Goal: Information Seeking & Learning: Check status

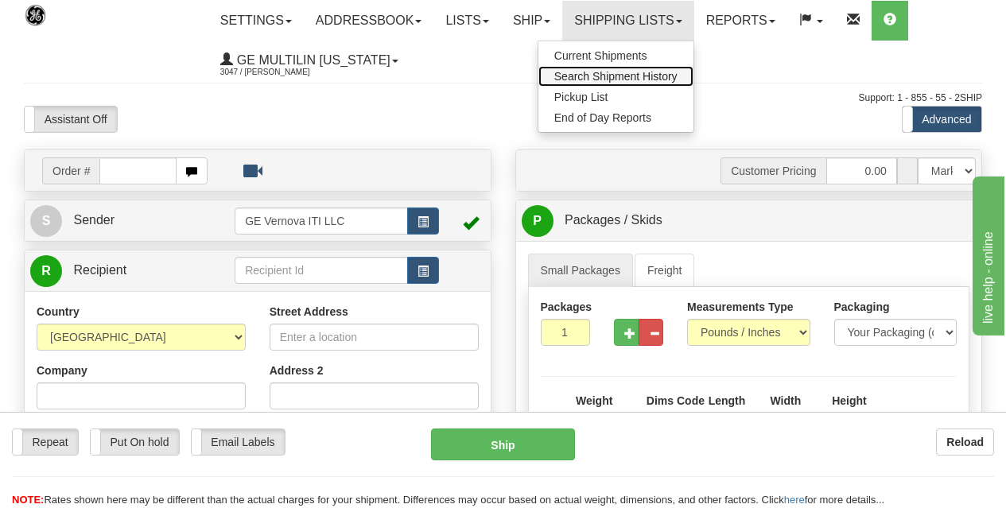
click at [589, 73] on span "Search Shipment History" at bounding box center [615, 76] width 123 height 13
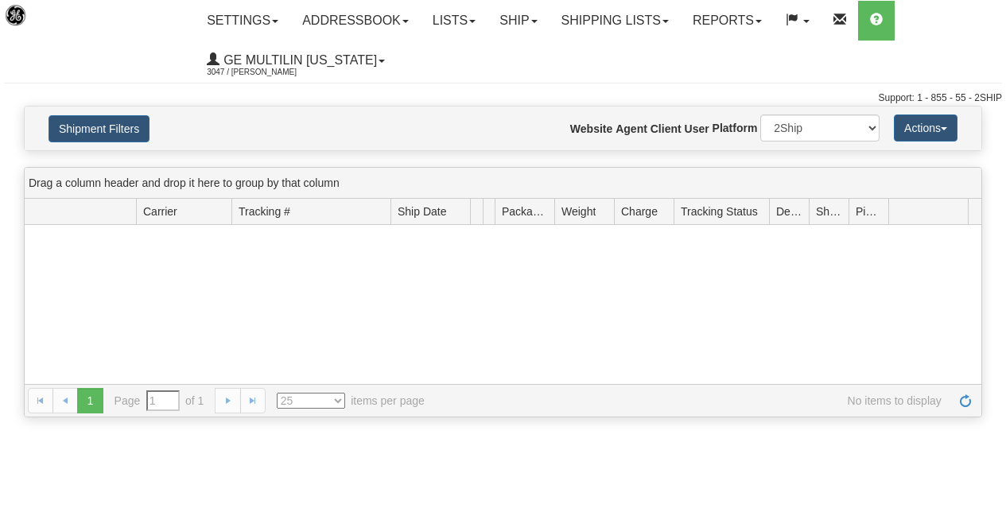
type input "From 08/12/2025 To 08/13/2025"
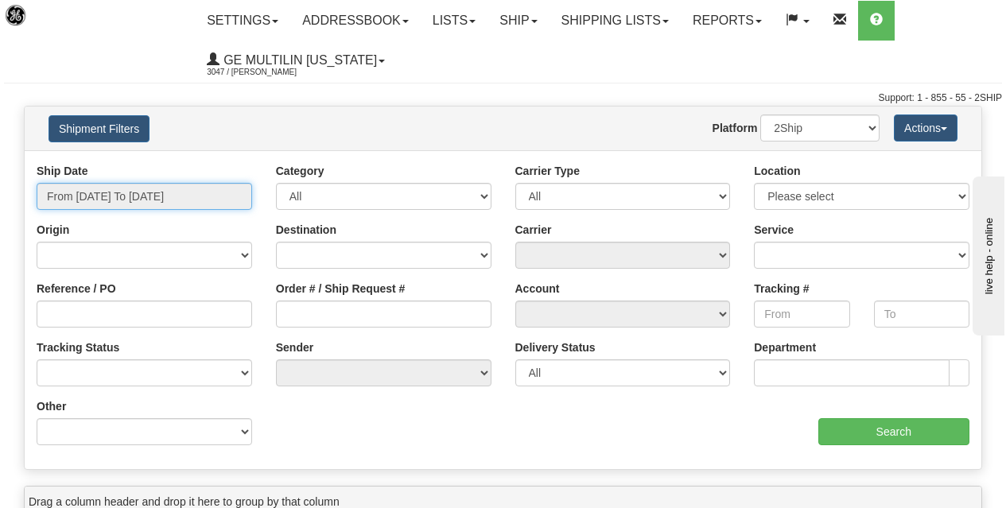
click at [216, 196] on input "From 08/12/2025 To 08/13/2025" at bounding box center [144, 196] width 215 height 27
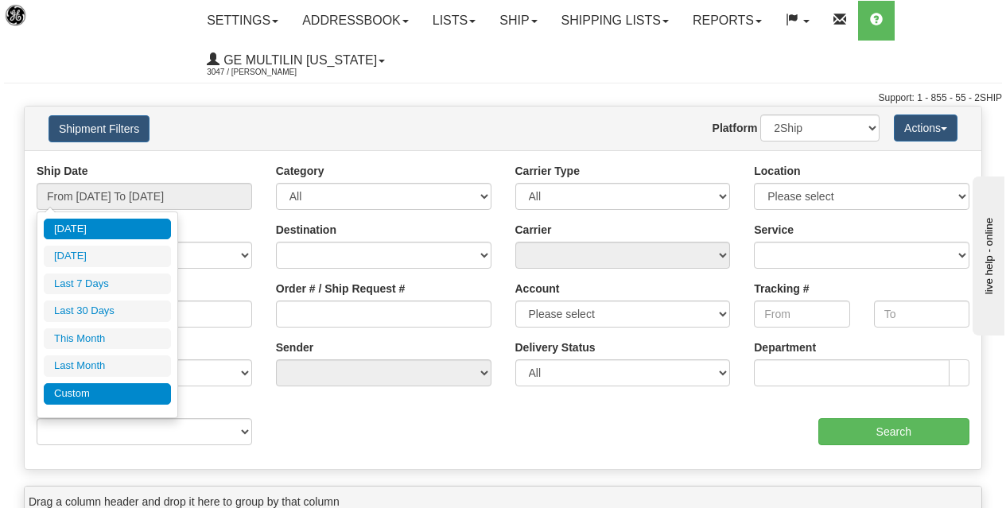
click at [87, 393] on li "Custom" at bounding box center [107, 393] width 127 height 21
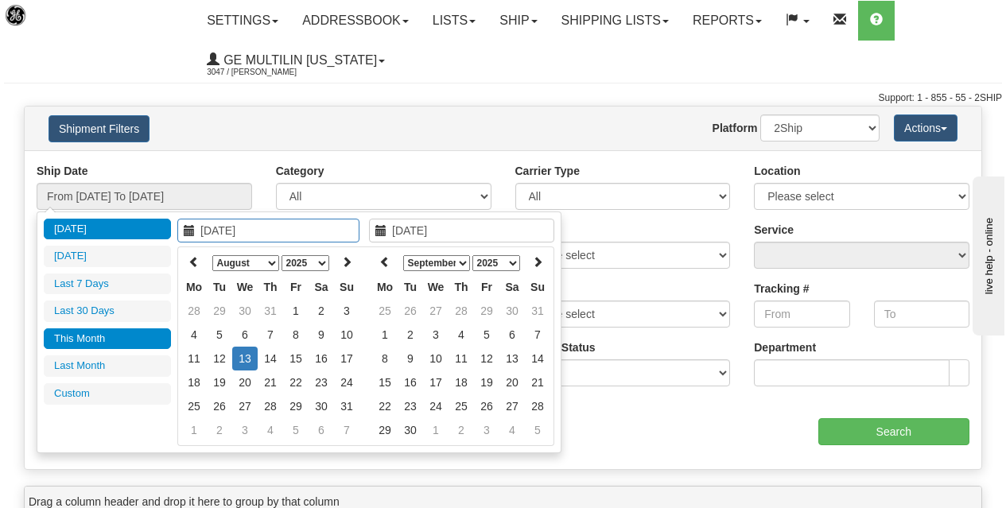
type input "07/01/2025"
type input "07/31/2025"
type input "[DATE]"
type input "08/01/2025"
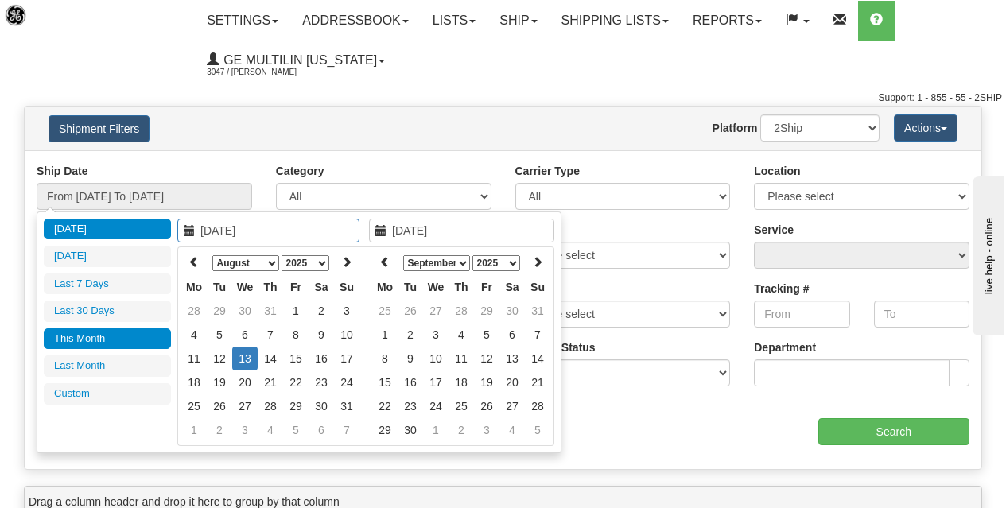
type input "08/31/2025"
type input "07/15/2025"
type input "[DATE]"
drag, startPoint x: 273, startPoint y: 263, endPoint x: 266, endPoint y: 269, distance: 9.1
click at [273, 263] on select "January February March April May June July August September October November De…" at bounding box center [245, 263] width 67 height 16
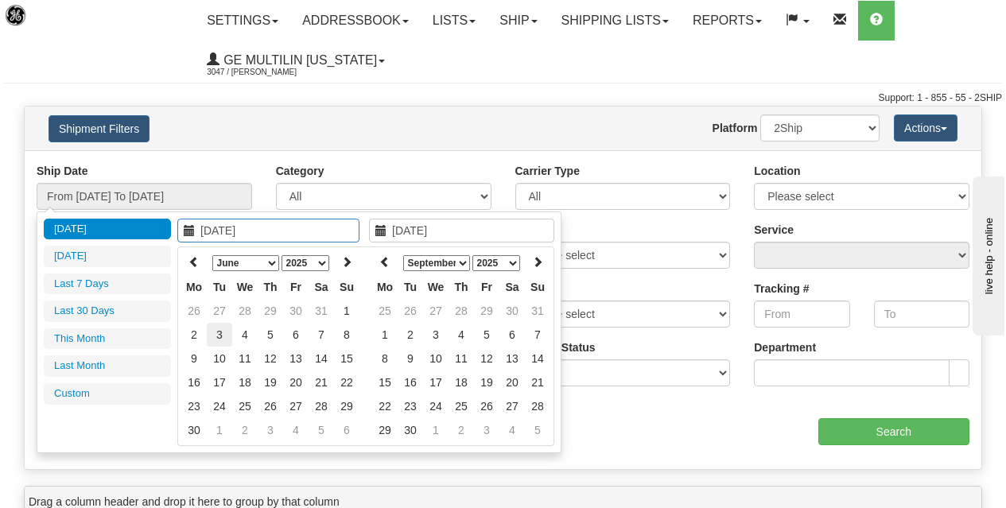
type input "06/03/2025"
click at [220, 332] on td "3" at bounding box center [219, 335] width 25 height 24
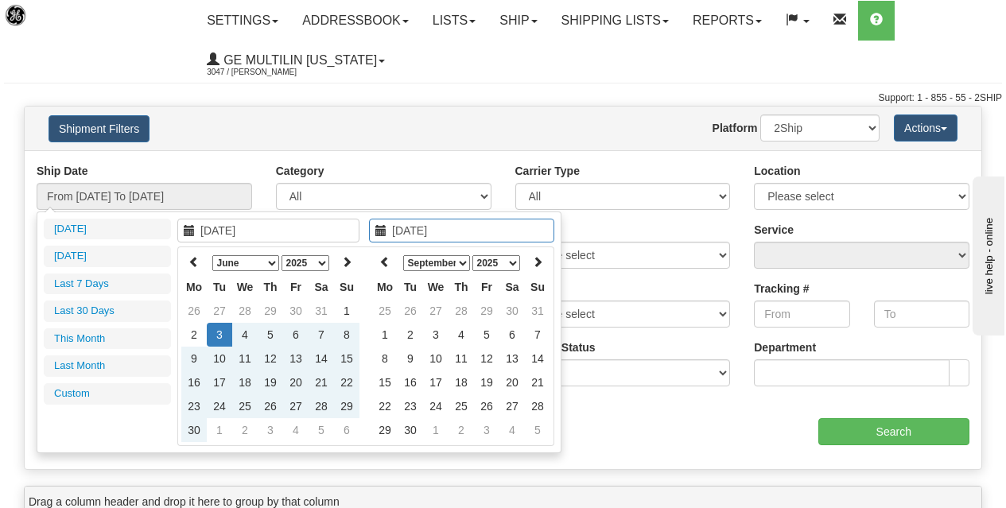
click at [466, 262] on select "January February March April May June July August September October November De…" at bounding box center [436, 263] width 67 height 16
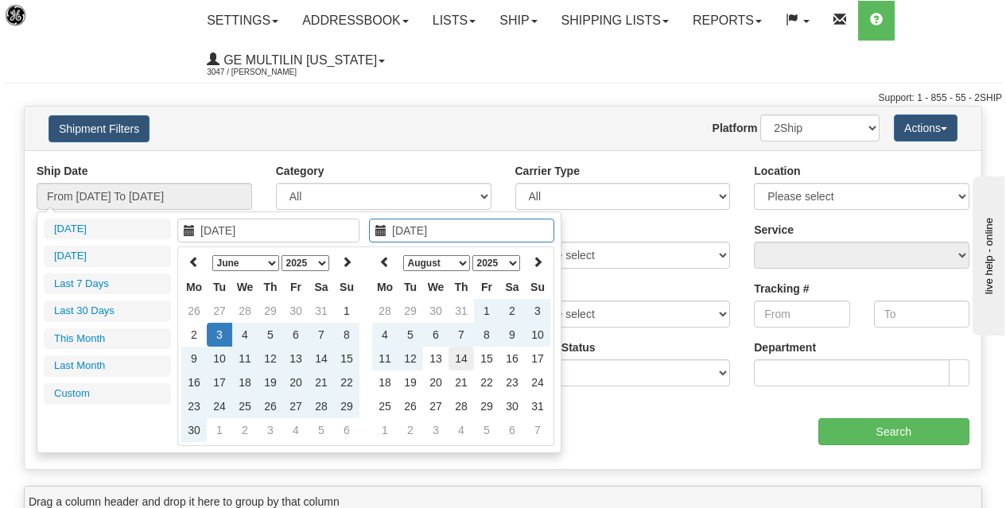
type input "08/14/2025"
click at [455, 357] on td "14" at bounding box center [460, 359] width 25 height 24
type input "From 06/03/2025 To 08/14/2025"
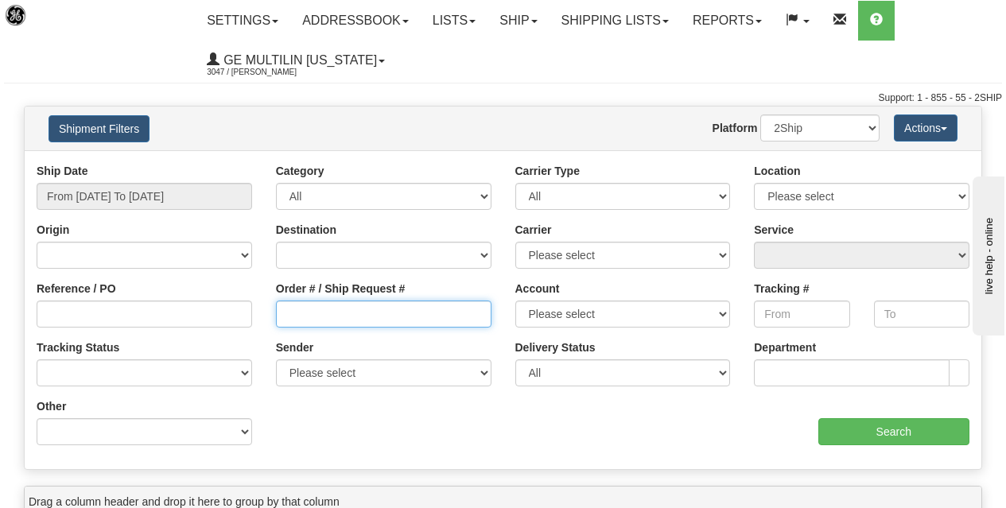
click at [336, 316] on input "Order # / Ship Request #" at bounding box center [383, 314] width 215 height 27
paste input "86667067"
type input "86667067"
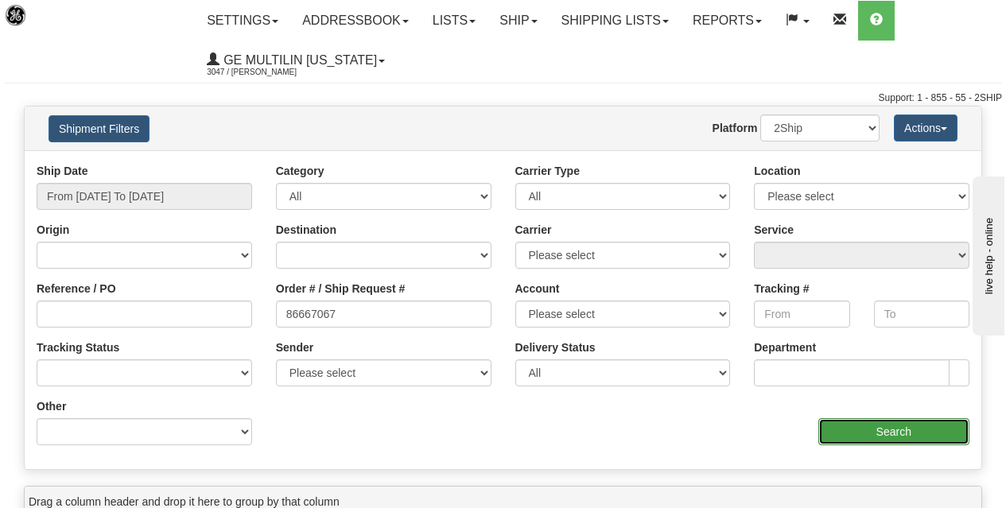
click at [910, 429] on input "Search" at bounding box center [894, 431] width 152 height 27
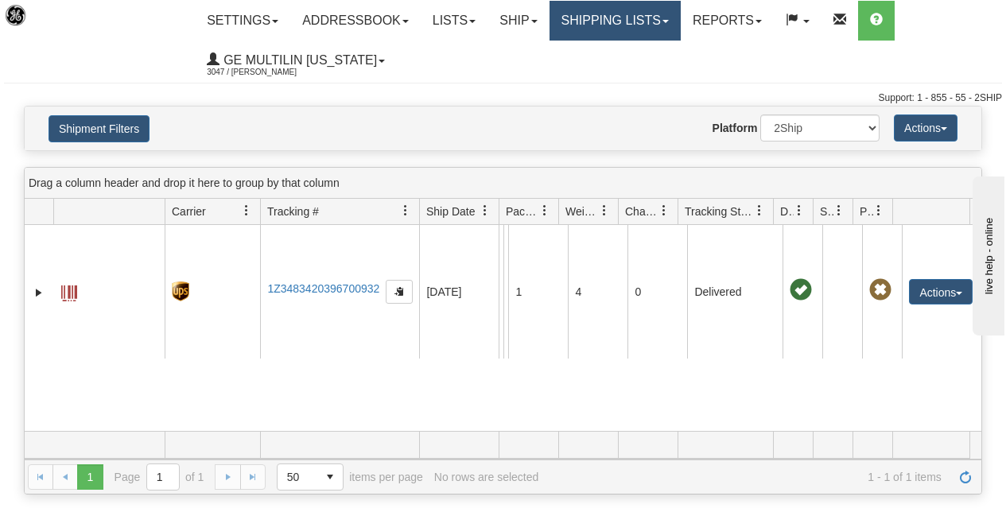
click at [654, 2] on link "Shipping lists" at bounding box center [614, 21] width 131 height 40
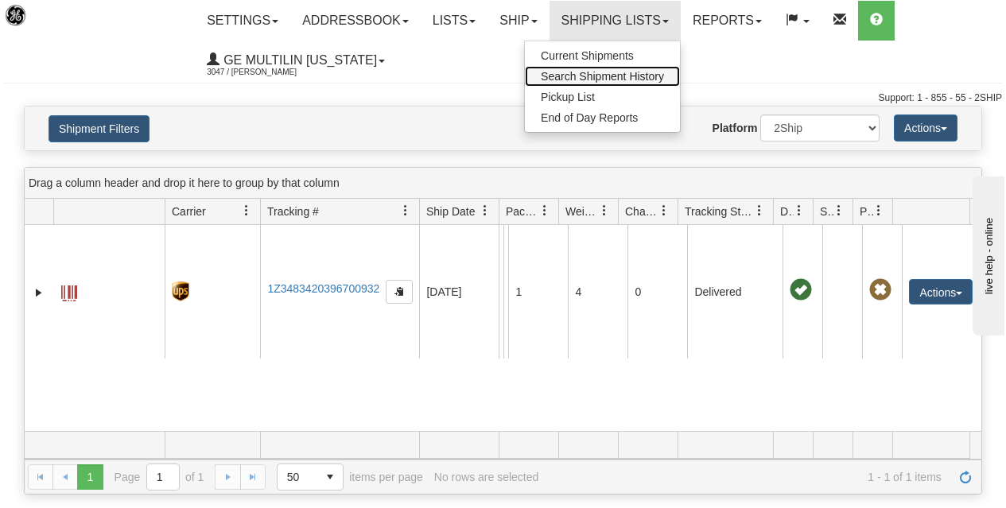
click at [606, 76] on span "Search Shipment History" at bounding box center [602, 76] width 123 height 13
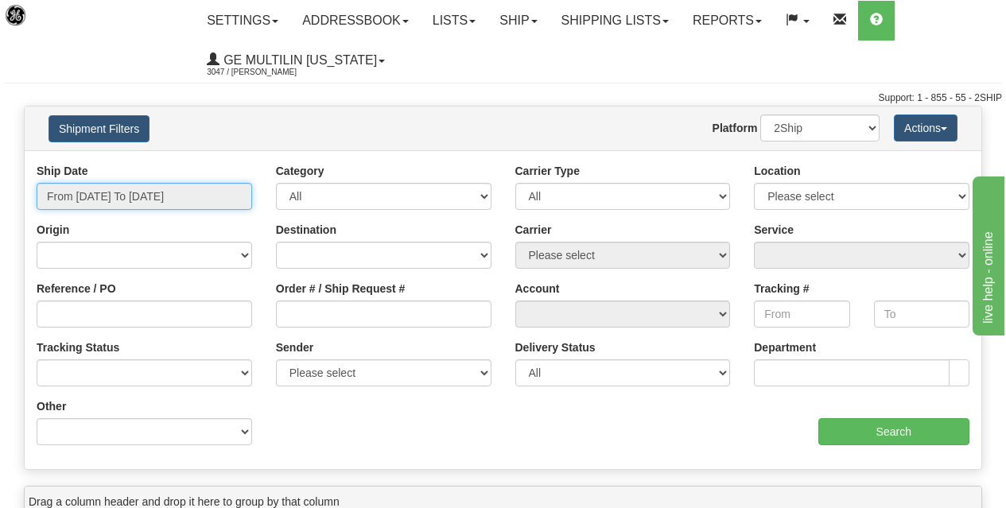
type input "[DATE]"
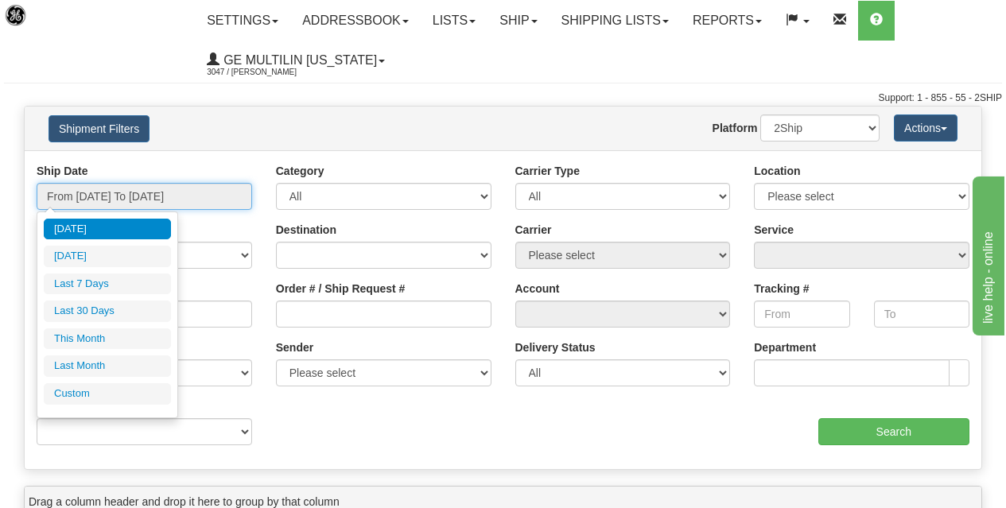
click at [210, 192] on input "From 08/12/2025 To 08/13/2025" at bounding box center [144, 196] width 215 height 27
type input "08/12/2025"
type input "[DATE]"
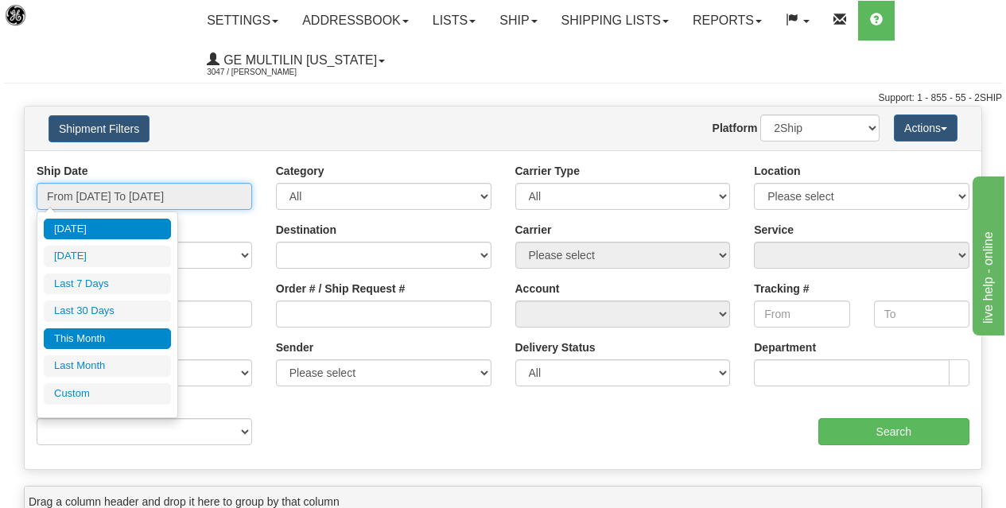
type input "08/01/2025"
type input "08/31/2025"
type input "[DATE]"
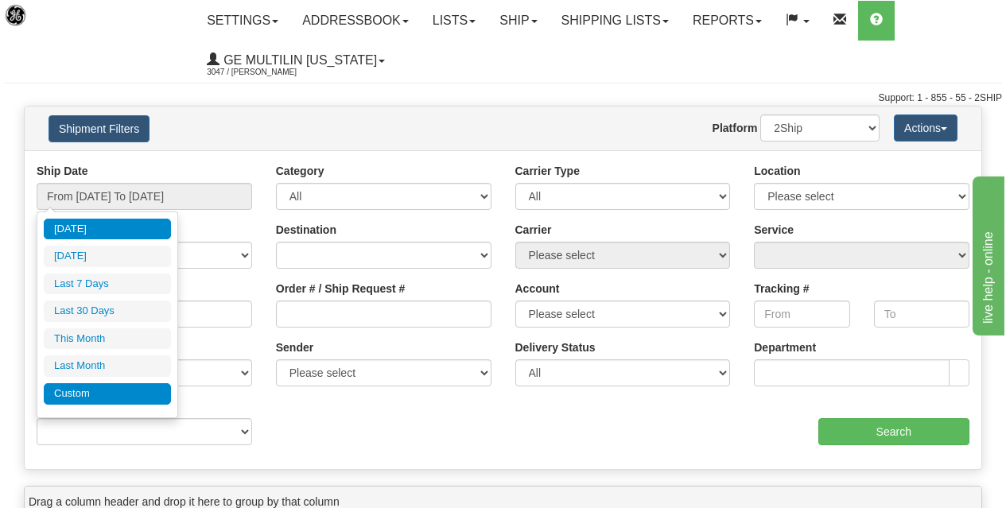
click at [77, 400] on li "Custom" at bounding box center [107, 393] width 127 height 21
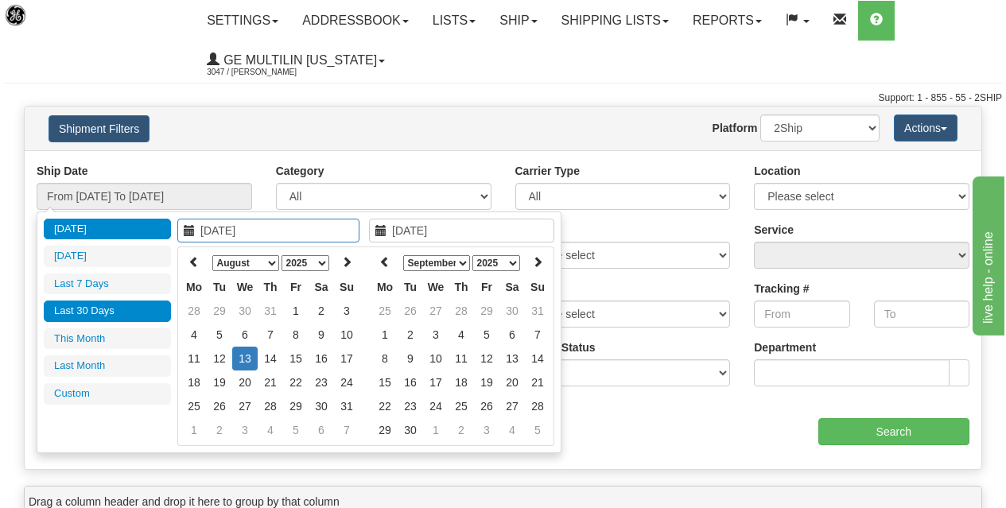
type input "07/01/2025"
type input "07/31/2025"
type input "[DATE]"
type input "08/01/2025"
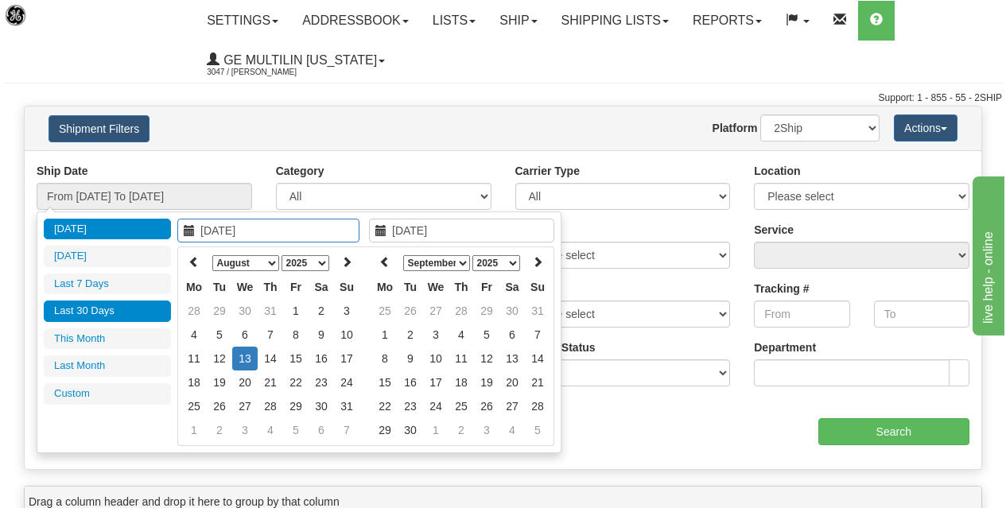
type input "08/31/2025"
type input "[DATE]"
click at [263, 263] on select "January February March April May June July August September October November De…" at bounding box center [245, 263] width 67 height 16
type input "[DATE]"
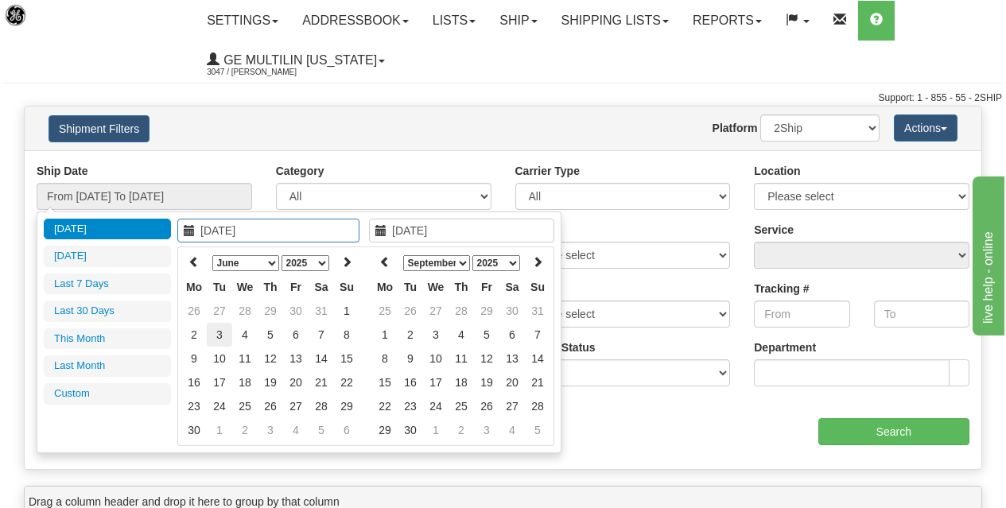
click at [215, 339] on td "3" at bounding box center [219, 335] width 25 height 24
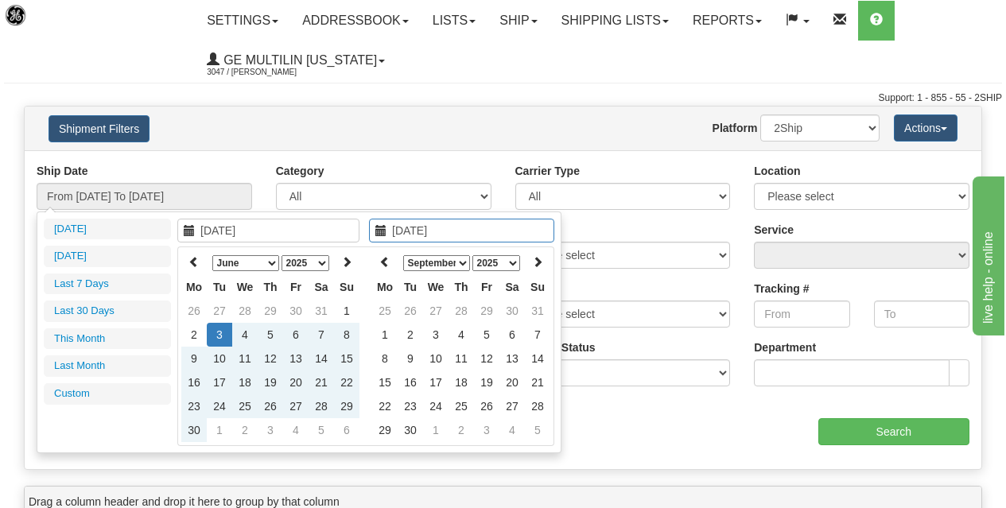
click at [461, 260] on select "January February March April May June July August September October November De…" at bounding box center [436, 263] width 67 height 16
type input "[DATE]"
click at [452, 336] on td "7" at bounding box center [460, 335] width 25 height 24
type input "From 06/03/2025 To 08/07/2025"
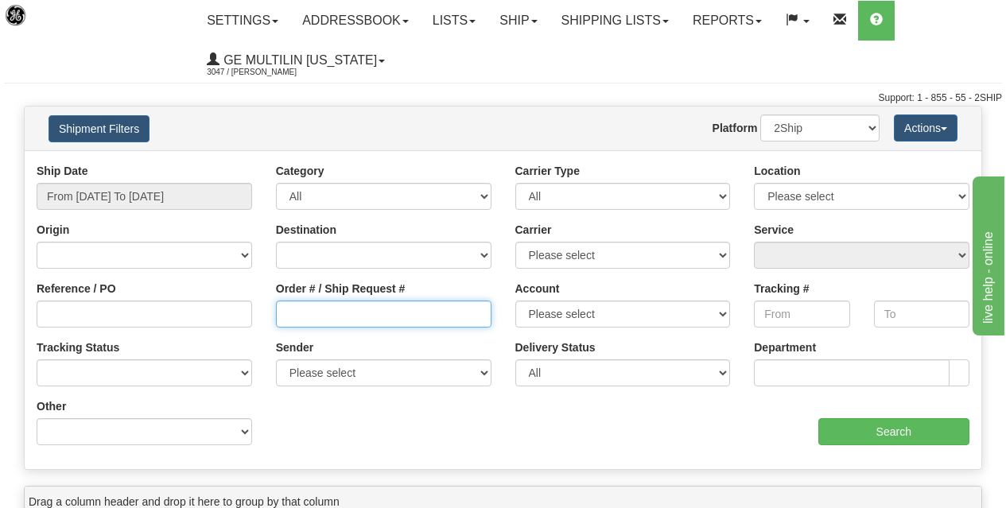
click at [359, 305] on input "Order # / Ship Request #" at bounding box center [383, 314] width 215 height 27
paste input "86668896"
type input "86668896"
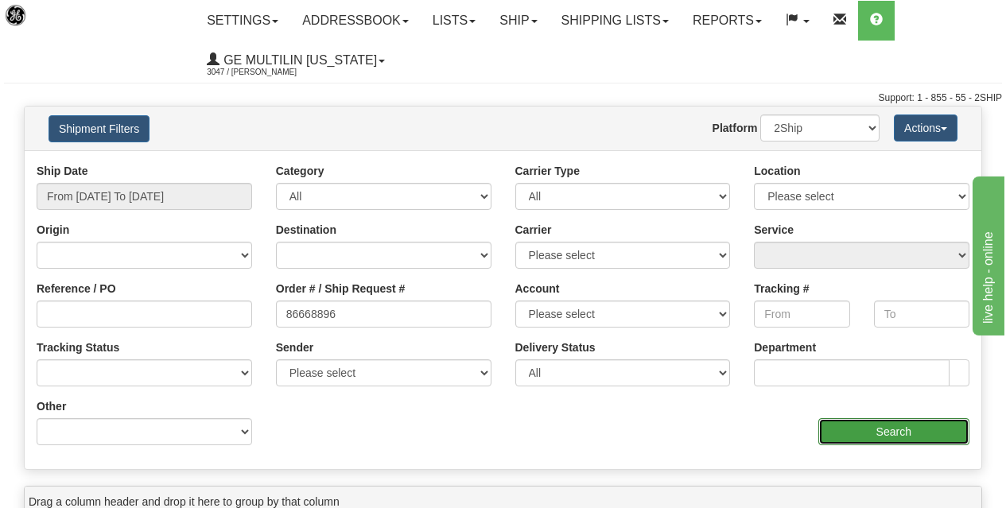
click at [862, 438] on input "Search" at bounding box center [894, 431] width 152 height 27
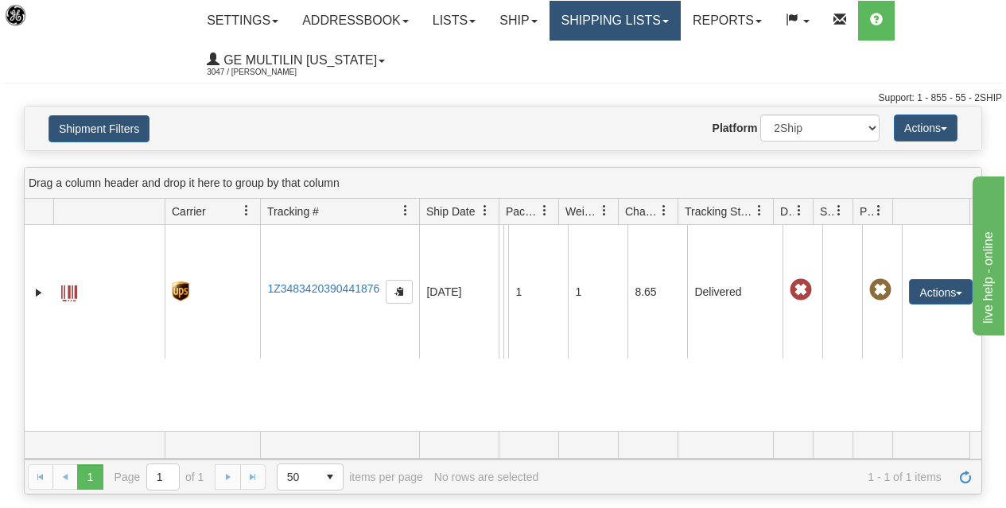
click at [631, 12] on link "Shipping lists" at bounding box center [614, 21] width 131 height 40
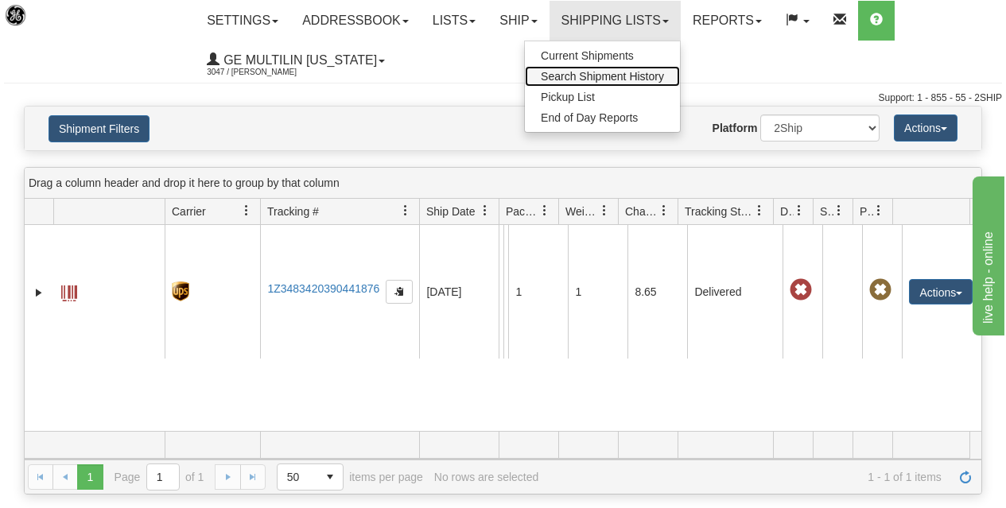
click at [598, 77] on span "Search Shipment History" at bounding box center [602, 76] width 123 height 13
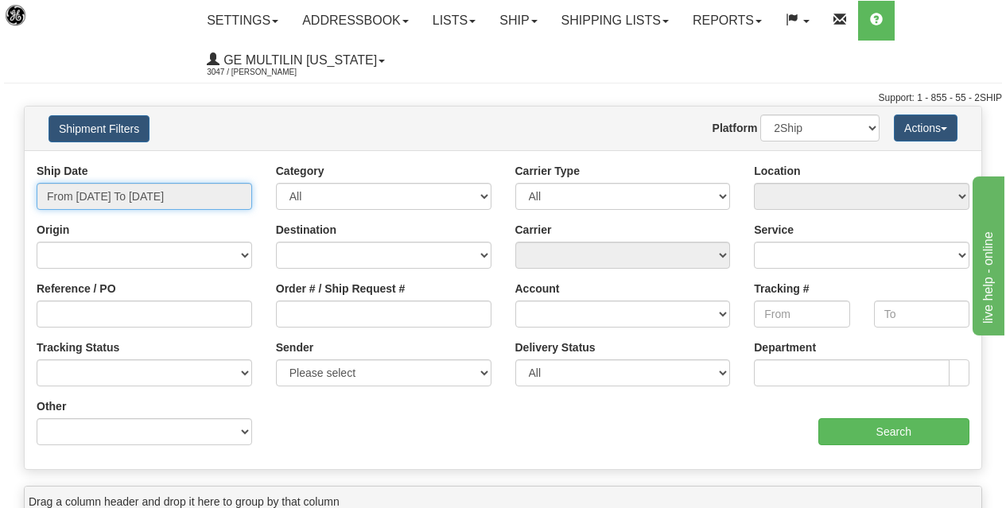
type input "[DATE]"
click at [135, 200] on input "From 08/12/2025 To 08/13/2025" at bounding box center [144, 196] width 215 height 27
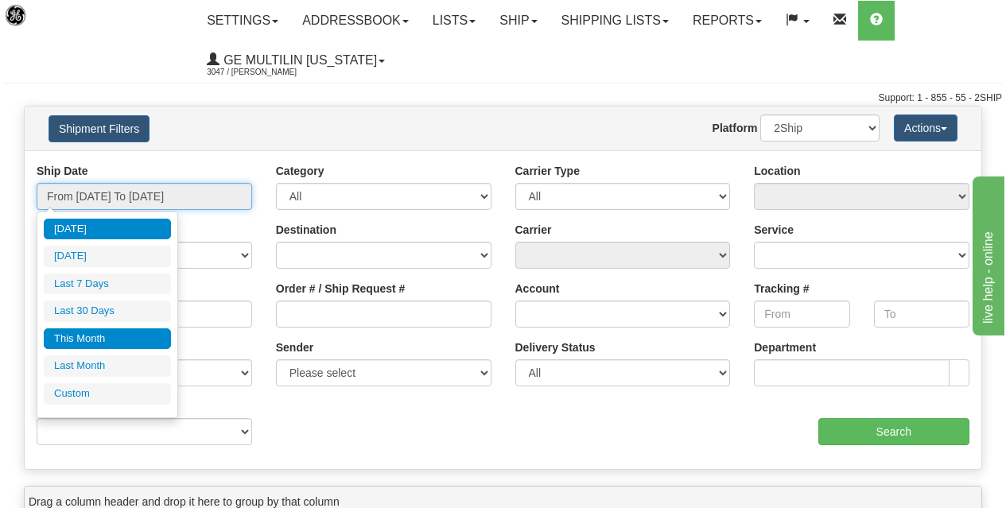
type input "08/12/2025"
type input "07/15/2025"
type input "[DATE]"
type input "08/01/2025"
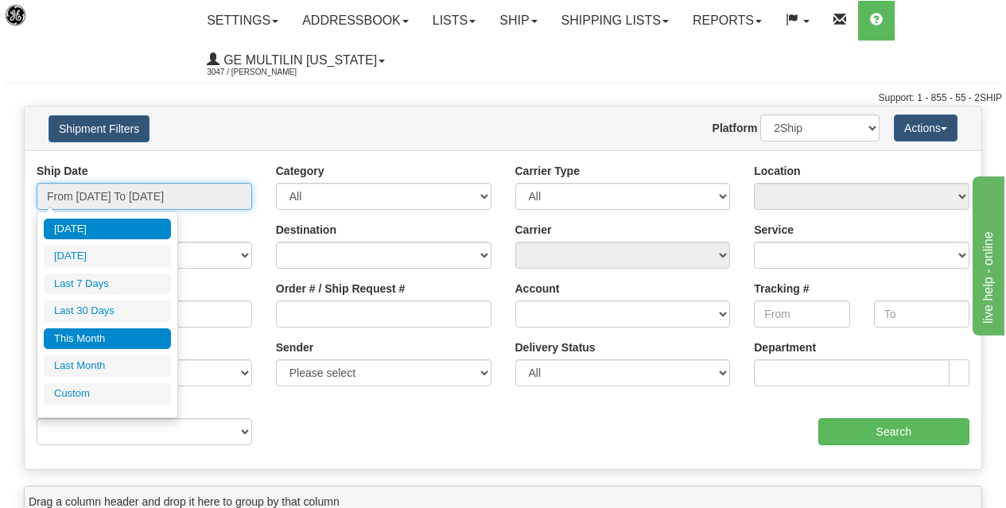
type input "08/31/2025"
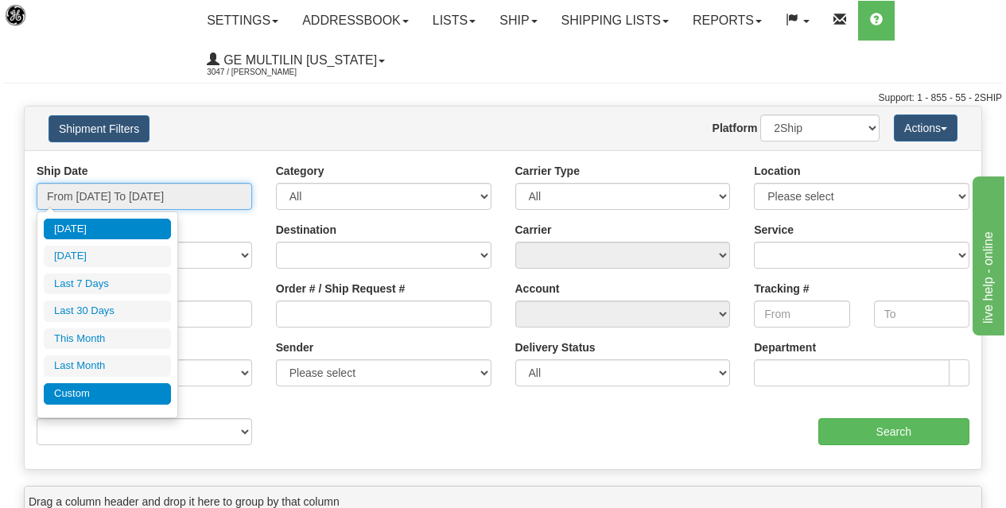
type input "[DATE]"
type input "07/01/2025"
type input "07/31/2025"
type input "[DATE]"
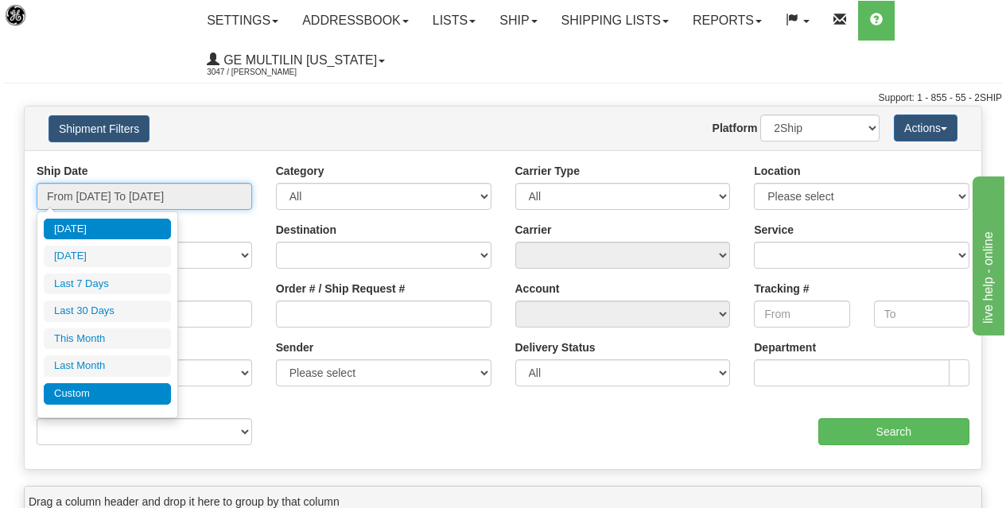
type input "[DATE]"
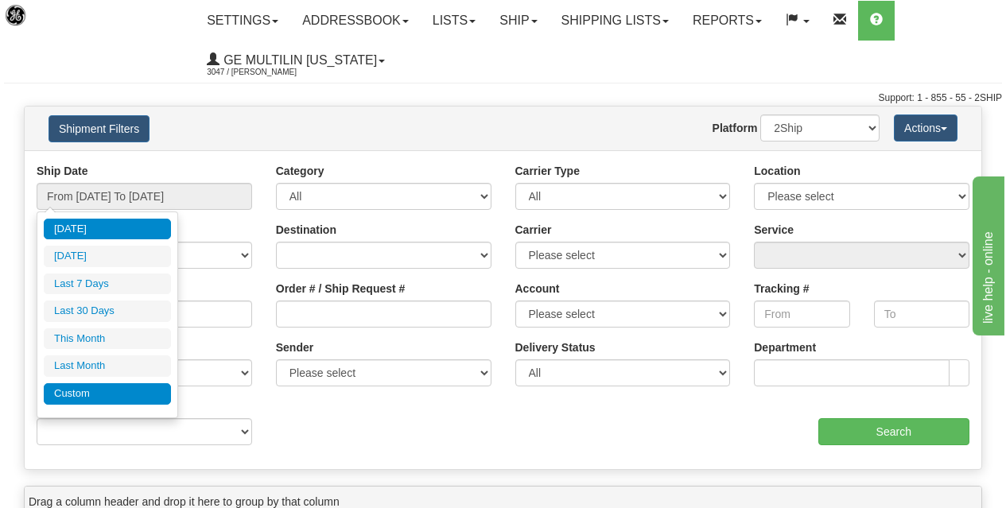
click at [103, 398] on li "Custom" at bounding box center [107, 393] width 127 height 21
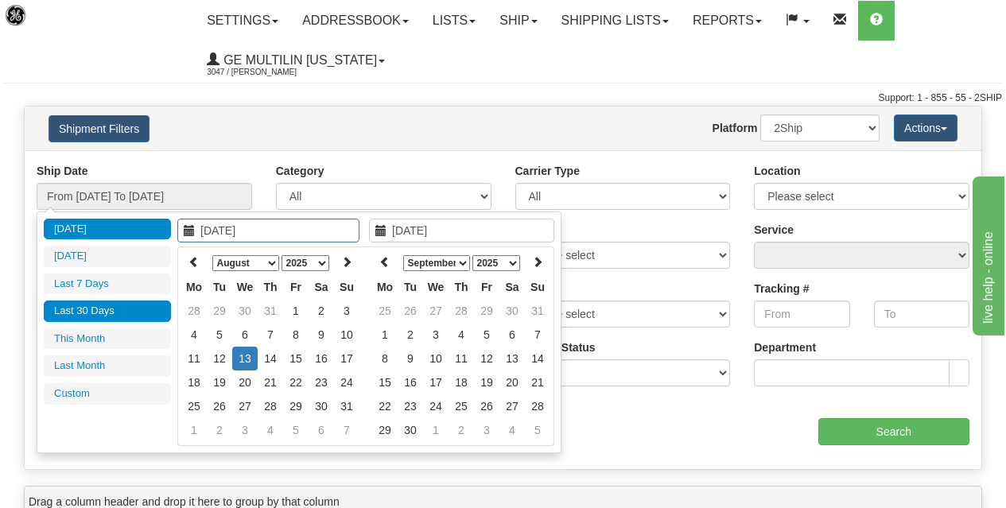
type input "08/01/2025"
type input "08/31/2025"
type input "07/15/2025"
type input "[DATE]"
click at [258, 266] on select "January February March April May June July August September October November De…" at bounding box center [245, 263] width 67 height 16
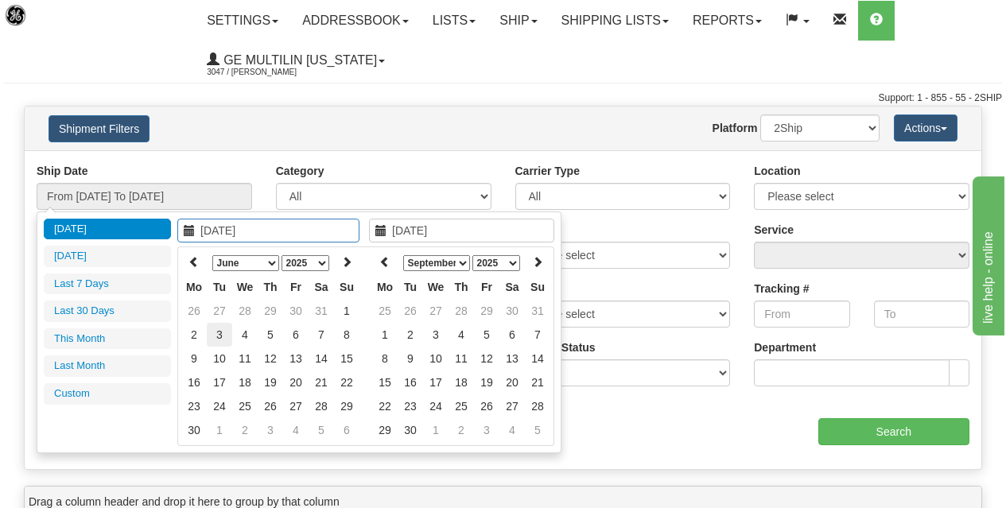
type input "06/03/2025"
click at [227, 336] on td "3" at bounding box center [219, 335] width 25 height 24
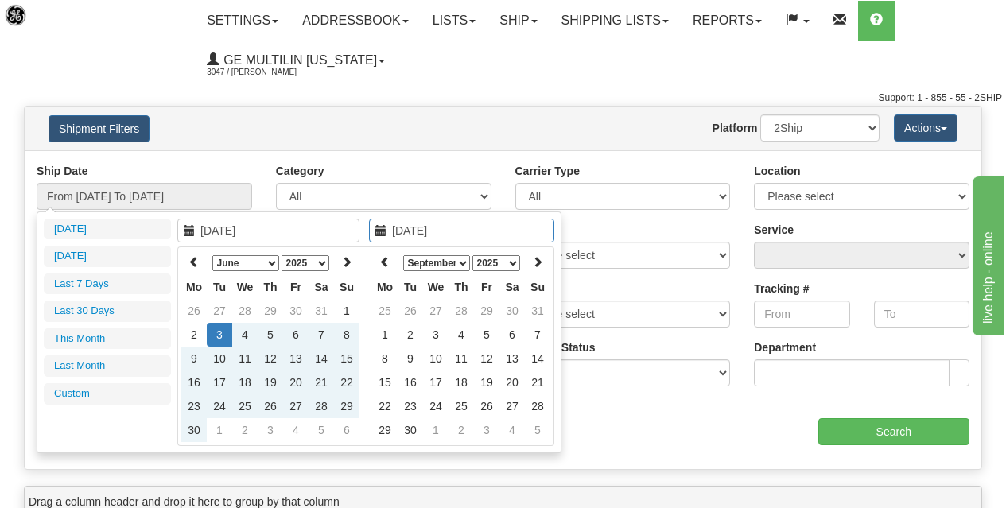
click at [458, 264] on select "January February March April May June July August September October November De…" at bounding box center [436, 263] width 67 height 16
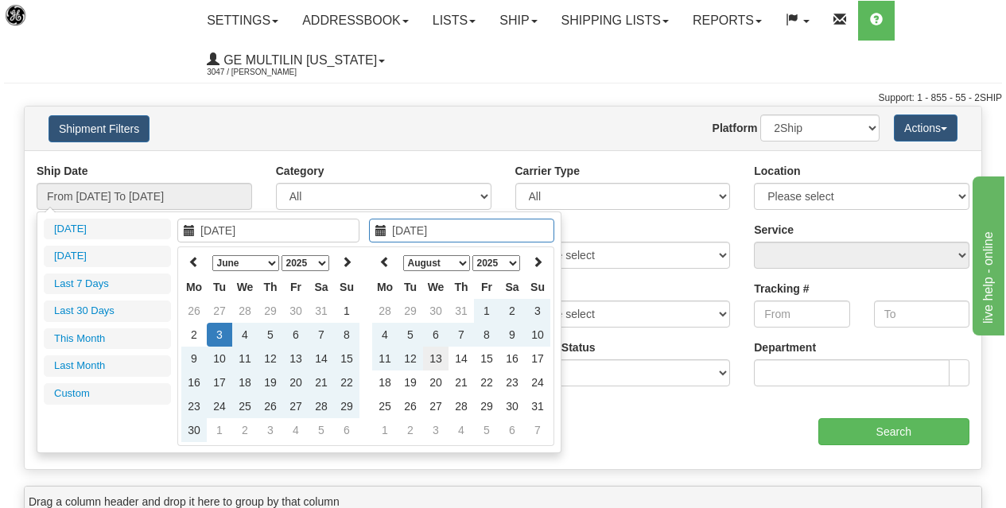
type input "[DATE]"
click at [438, 357] on td "13" at bounding box center [435, 359] width 25 height 24
type input "From [DATE] To [DATE]"
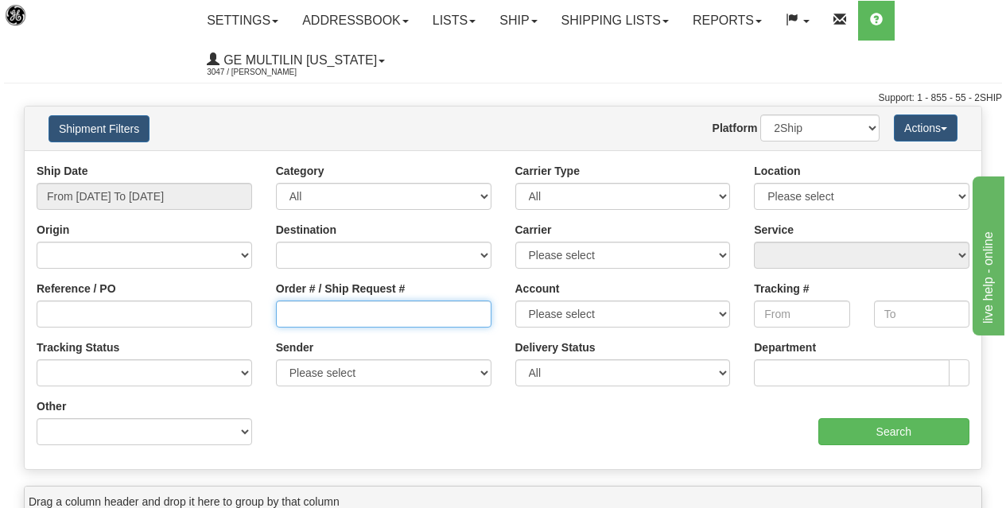
click at [348, 303] on input "Order # / Ship Request #" at bounding box center [383, 314] width 215 height 27
paste input "86668899"
type input "86668899"
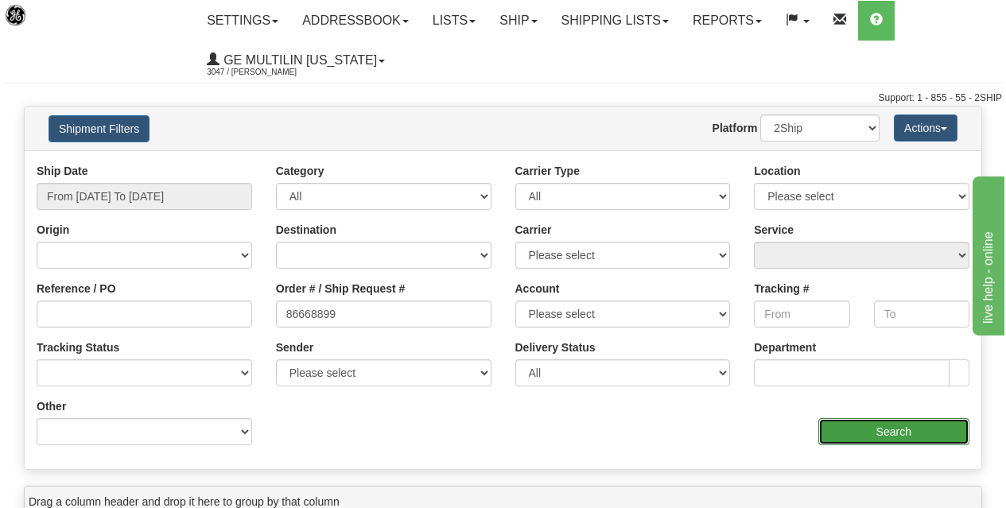
click at [876, 433] on input "Search" at bounding box center [894, 431] width 152 height 27
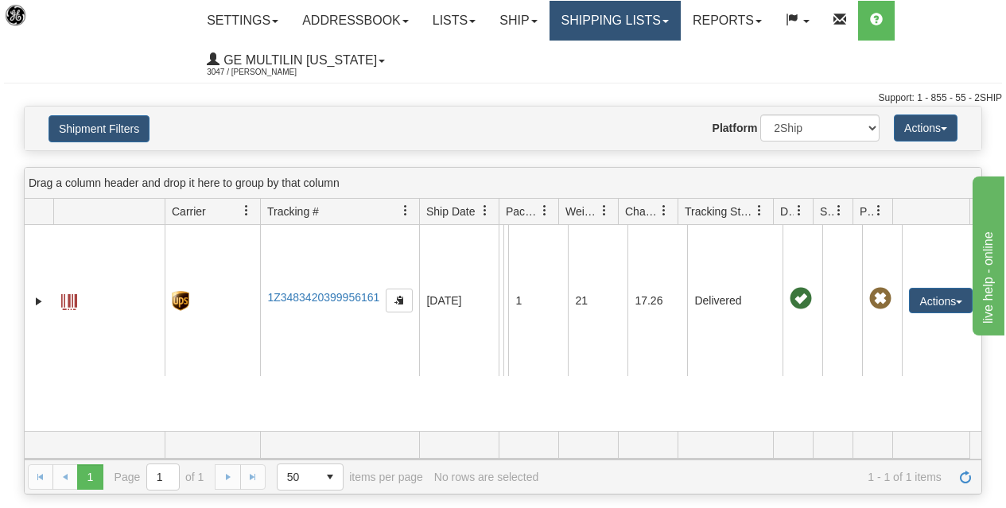
click at [603, 21] on link "Shipping lists" at bounding box center [614, 21] width 131 height 40
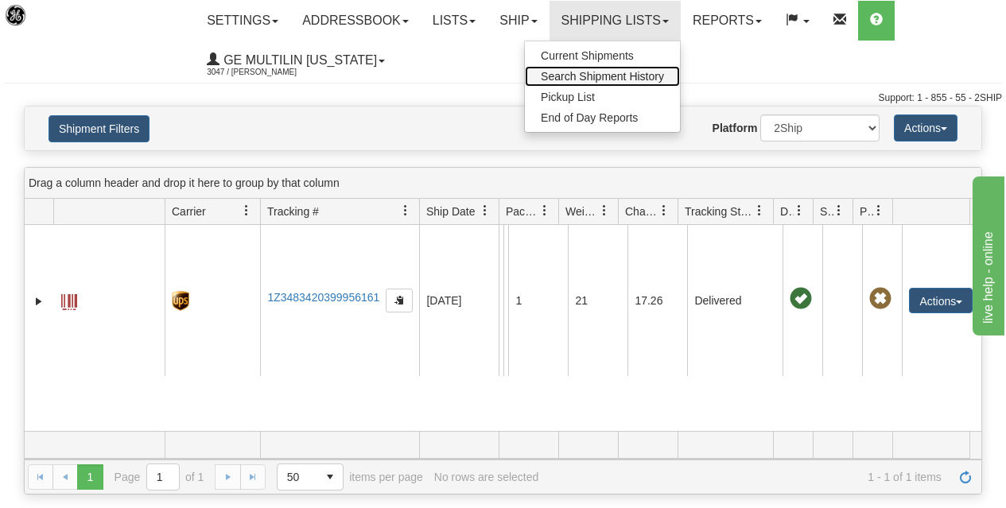
click at [611, 76] on span "Search Shipment History" at bounding box center [602, 76] width 123 height 13
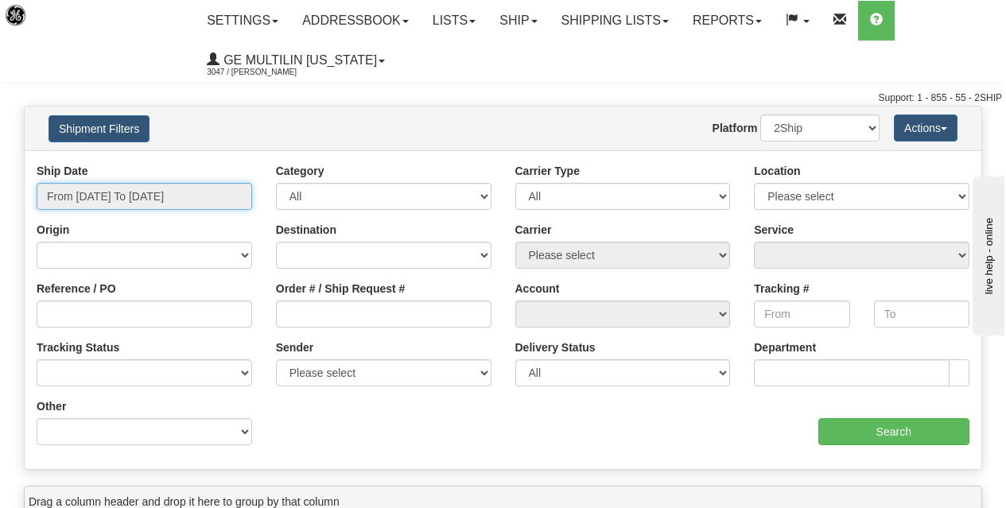
type input "[DATE]"
click at [178, 202] on input "From [DATE] To [DATE]" at bounding box center [144, 196] width 215 height 27
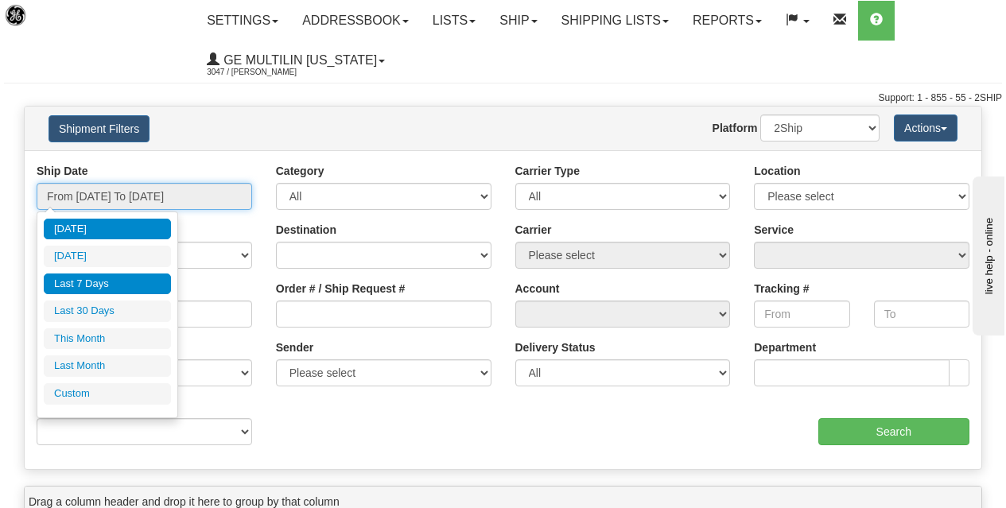
type input "[DATE]"
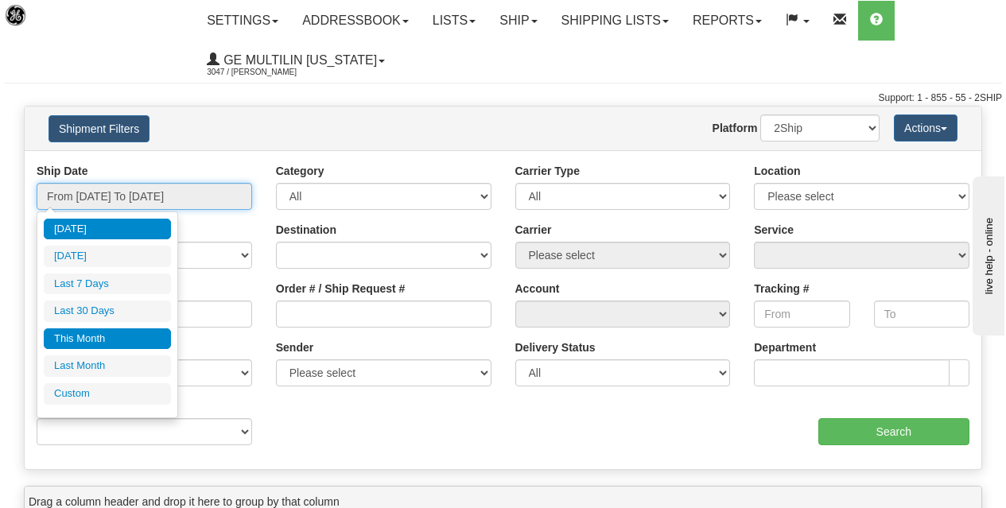
type input "[DATE]"
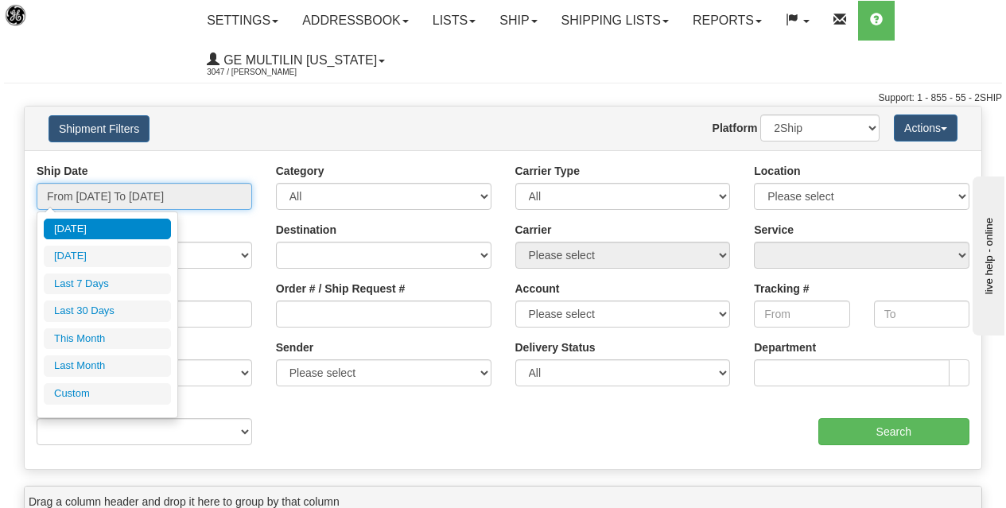
type input "[DATE]"
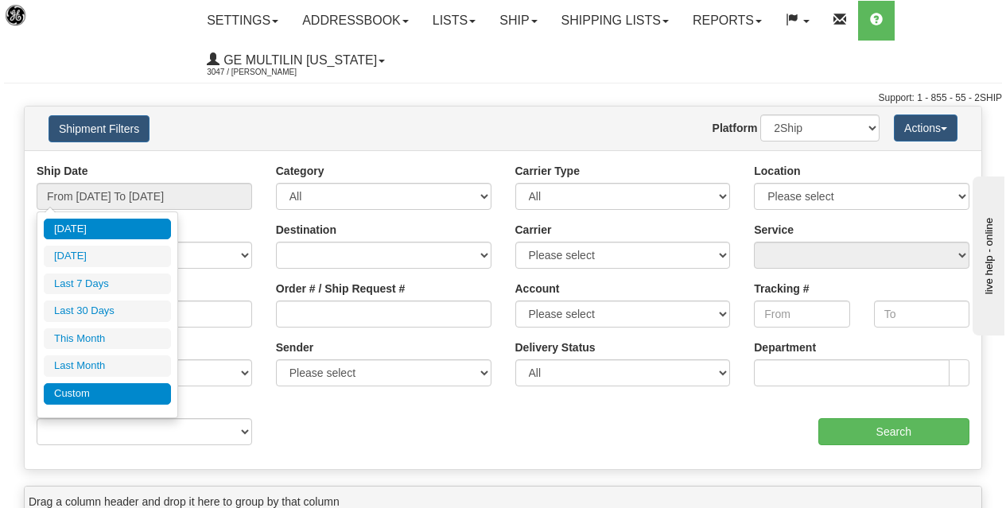
click at [103, 394] on li "Custom" at bounding box center [107, 393] width 127 height 21
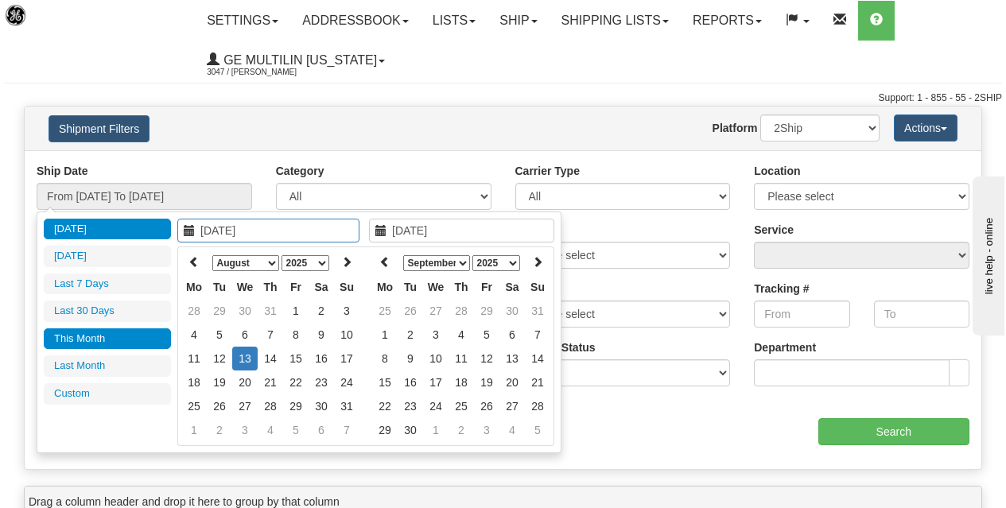
type input "[DATE]"
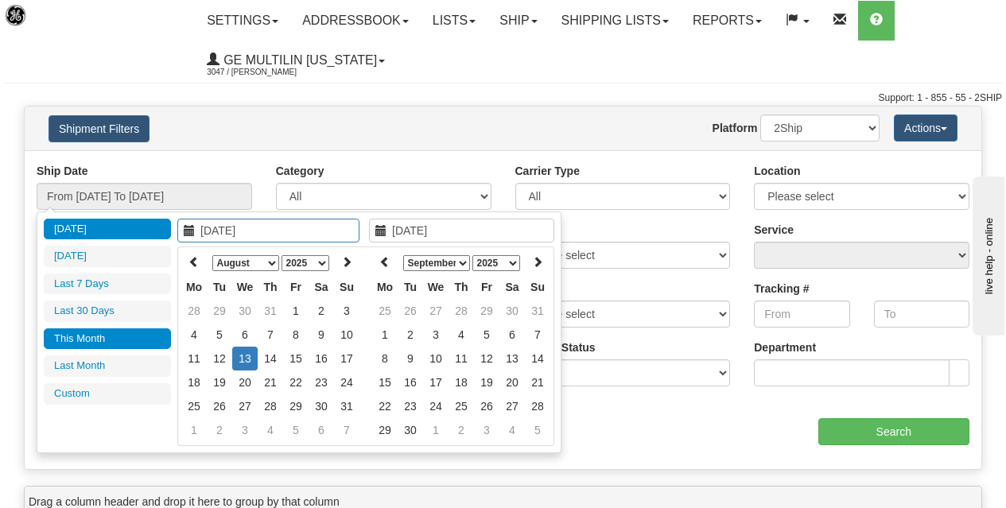
type input "[DATE]"
click at [240, 265] on select "January February March April May June July August September October November De…" at bounding box center [245, 263] width 67 height 16
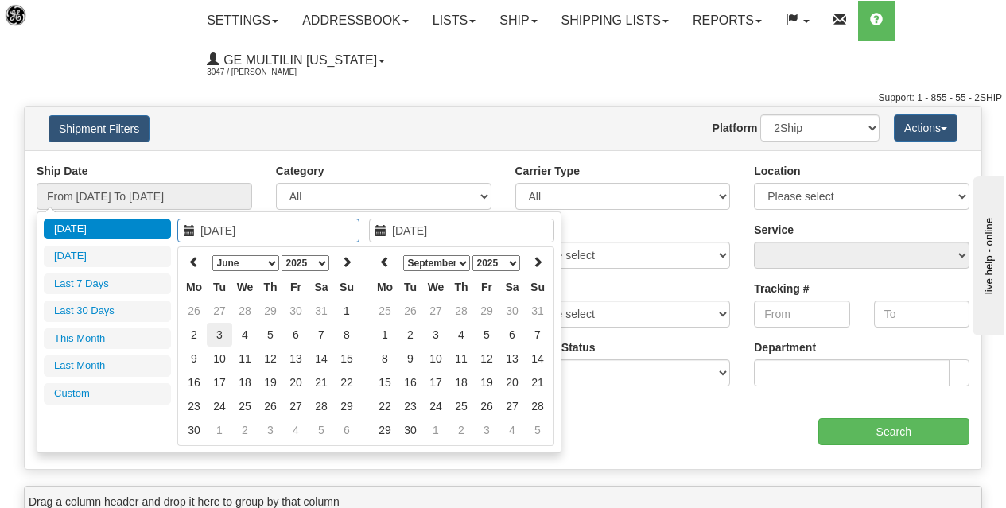
type input "[DATE]"
click at [225, 343] on td "3" at bounding box center [219, 335] width 25 height 24
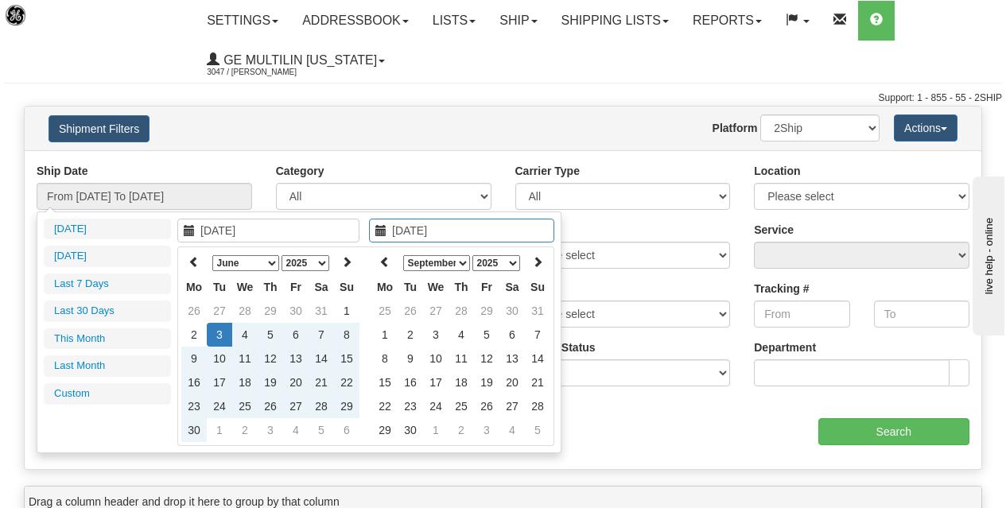
click at [457, 264] on select "January February March April May June July August September October November De…" at bounding box center [436, 263] width 67 height 16
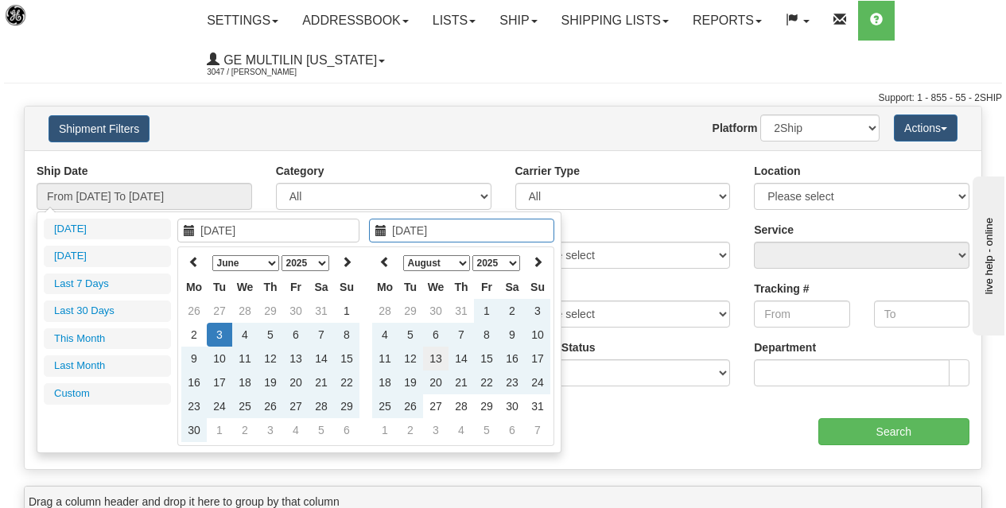
type input "[DATE]"
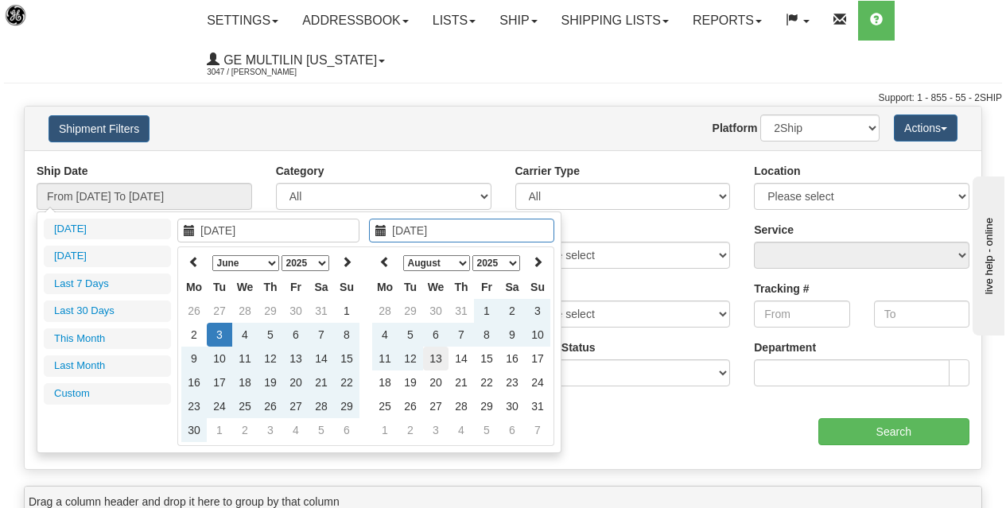
click at [435, 357] on td "13" at bounding box center [435, 359] width 25 height 24
type input "From [DATE] To [DATE]"
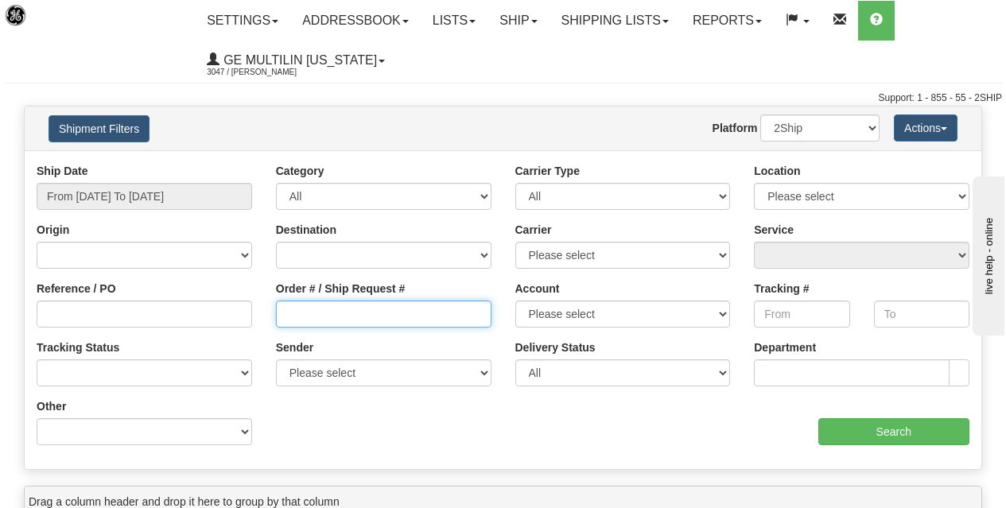
click at [315, 313] on input "Order # / Ship Request #" at bounding box center [383, 314] width 215 height 27
paste input "86669613"
type input "86669613"
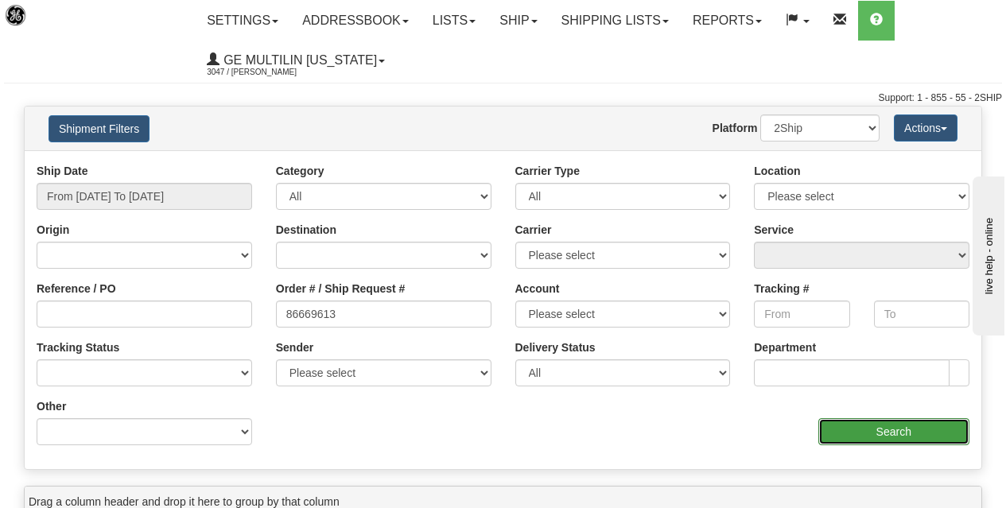
click at [883, 432] on input "Search" at bounding box center [894, 431] width 152 height 27
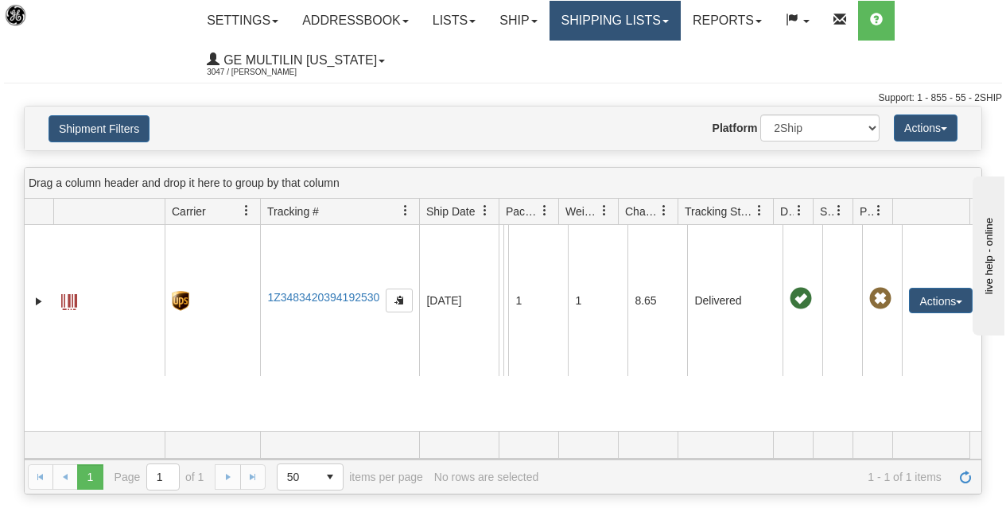
click at [638, 23] on link "Shipping lists" at bounding box center [614, 21] width 131 height 40
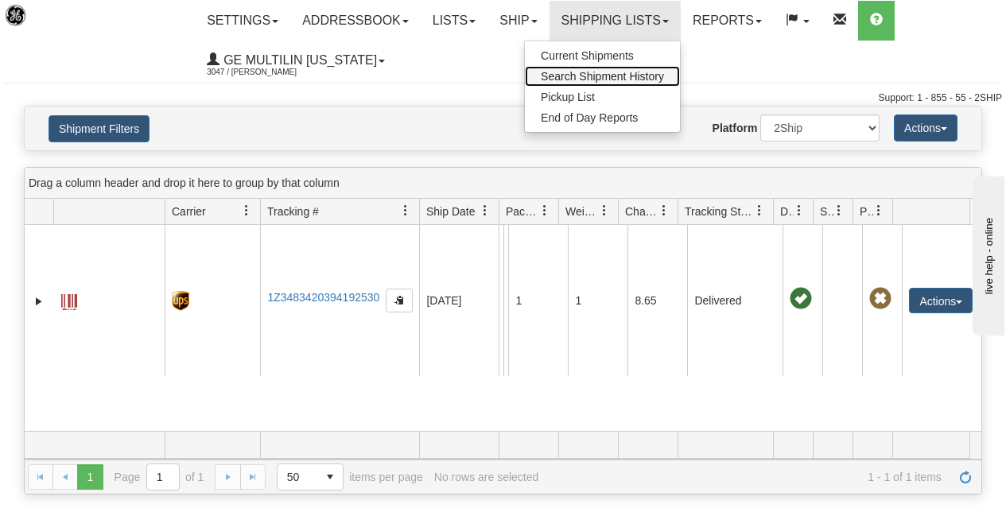
click at [586, 80] on span "Search Shipment History" at bounding box center [602, 76] width 123 height 13
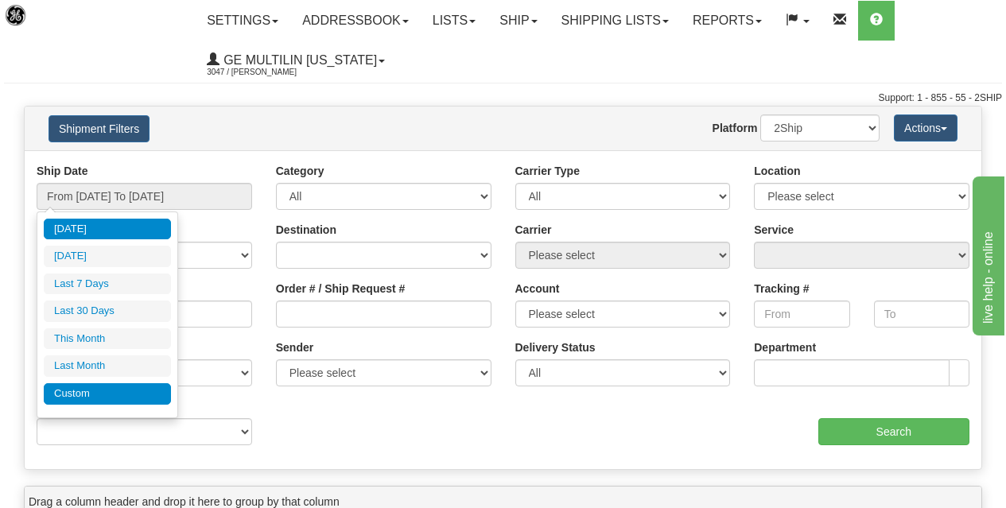
click at [94, 393] on li "Custom" at bounding box center [107, 393] width 127 height 21
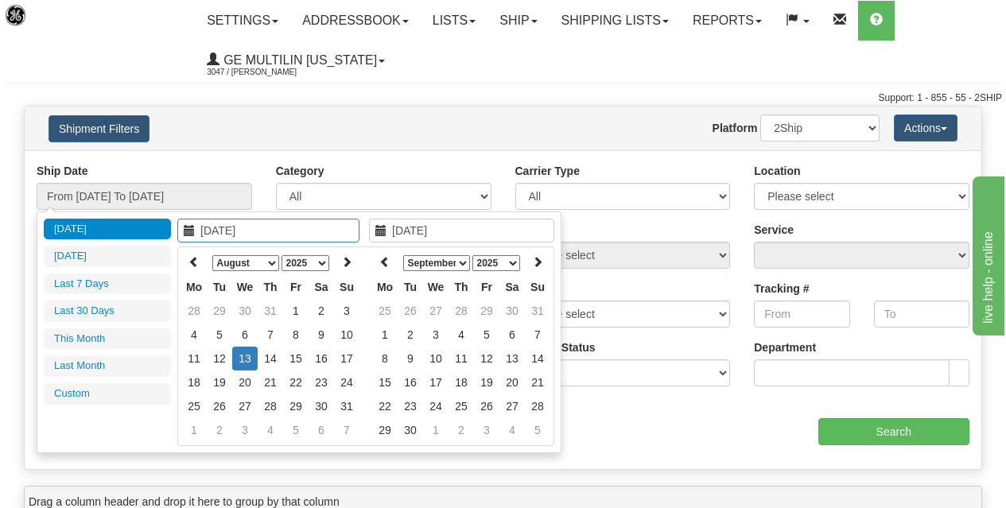
type input "[DATE]"
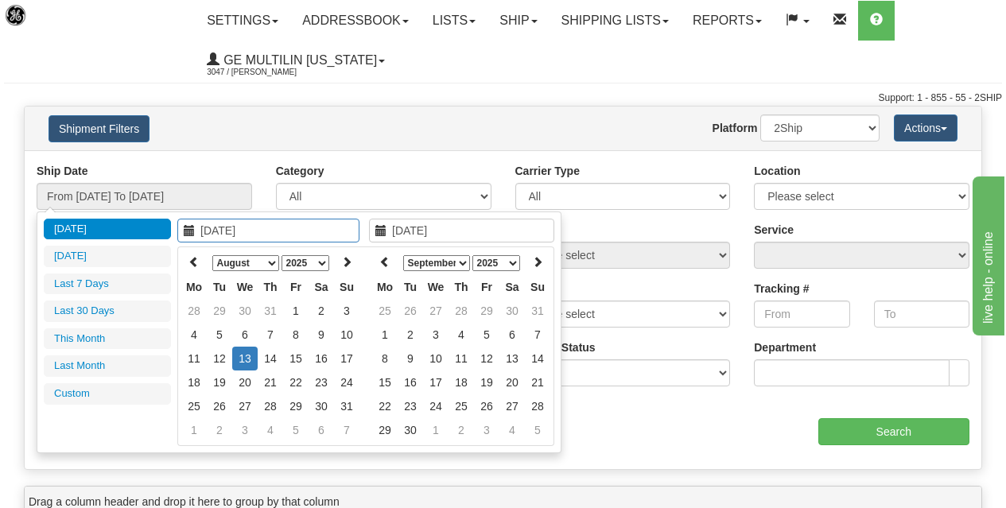
type input "[DATE]"
click at [264, 258] on select "January February March April May June July August September October November De…" at bounding box center [245, 263] width 67 height 16
type input "[DATE]"
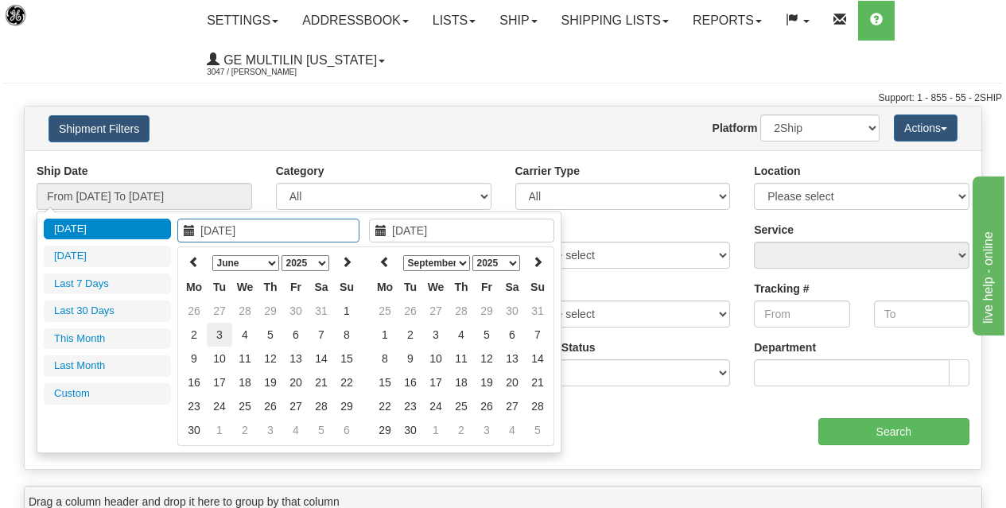
click at [227, 336] on td "3" at bounding box center [219, 335] width 25 height 24
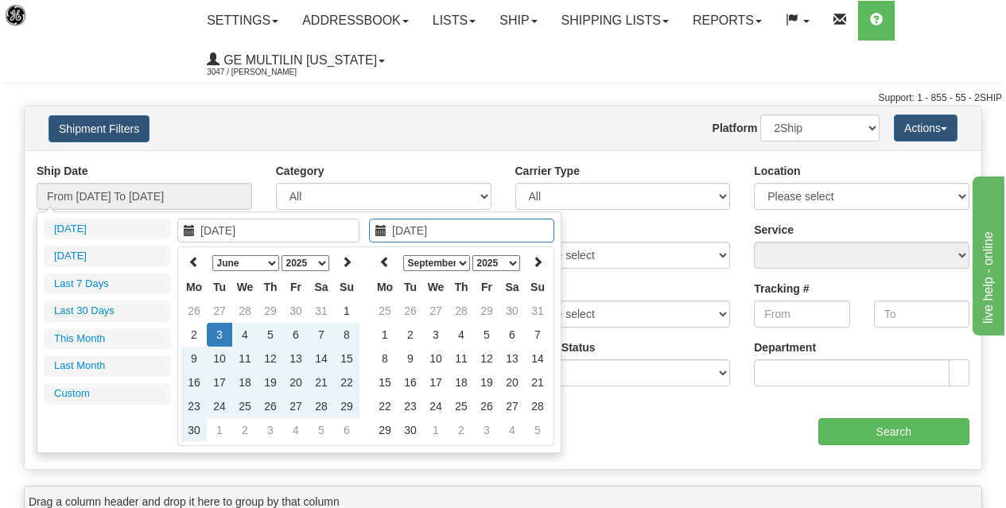
click at [462, 263] on select "January February March April May June July August September October November De…" at bounding box center [436, 263] width 67 height 16
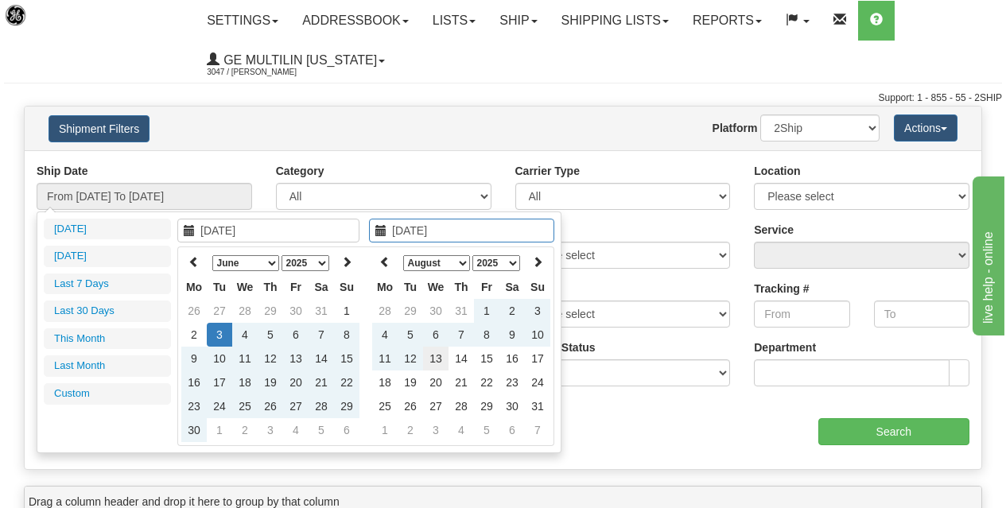
type input "[DATE]"
click at [439, 356] on td "13" at bounding box center [435, 359] width 25 height 24
type input "From [DATE] To [DATE]"
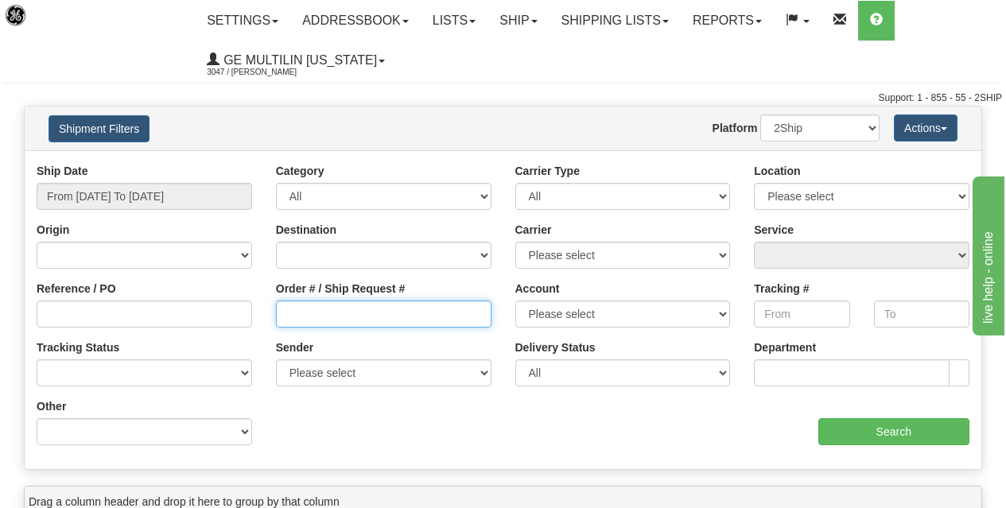
click at [304, 316] on input "Order # / Ship Request #" at bounding box center [383, 314] width 215 height 27
paste input "86675870"
type input "86675870"
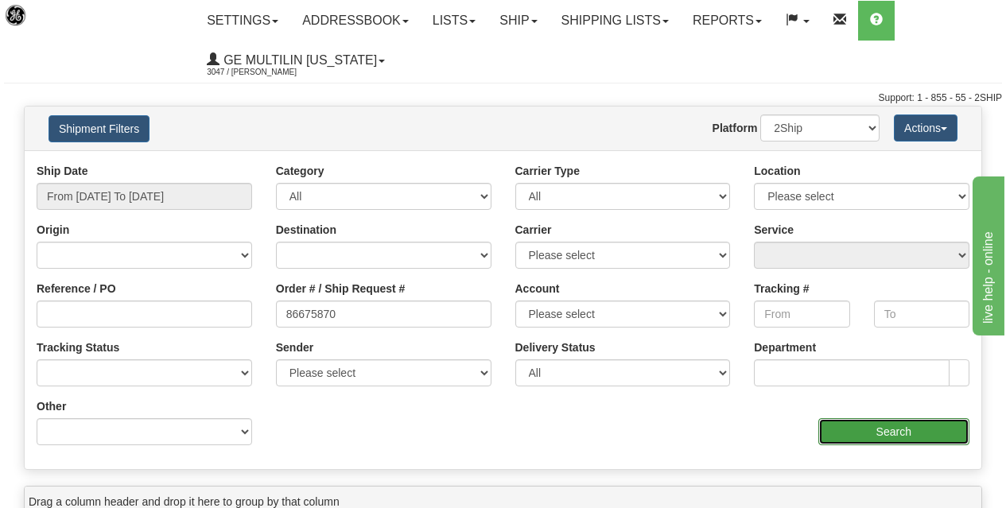
click at [908, 433] on input "Search" at bounding box center [894, 431] width 152 height 27
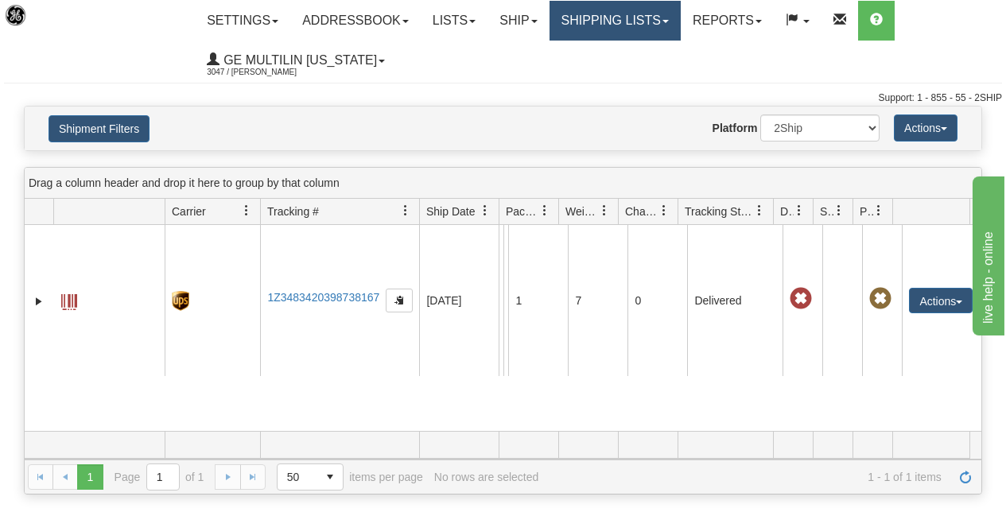
click at [623, 10] on link "Shipping lists" at bounding box center [614, 21] width 131 height 40
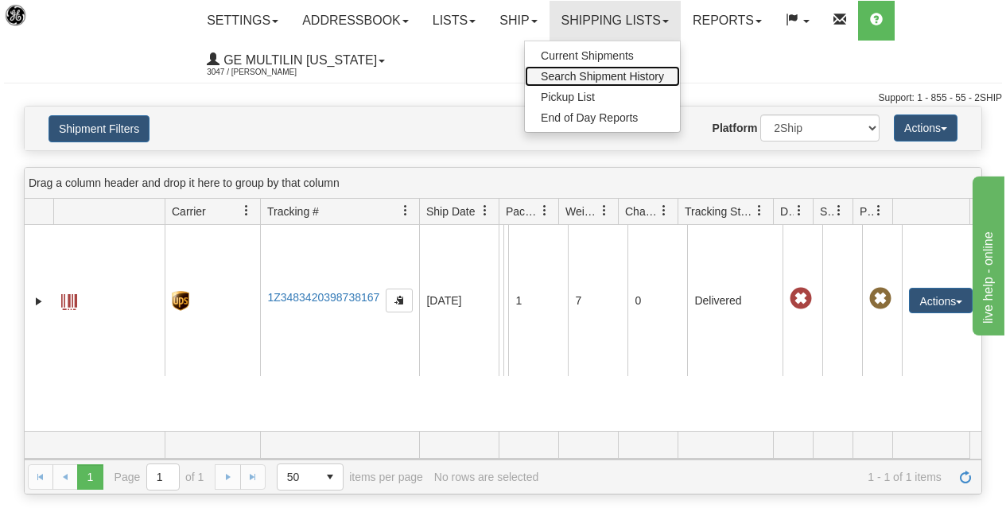
click at [593, 77] on span "Search Shipment History" at bounding box center [602, 76] width 123 height 13
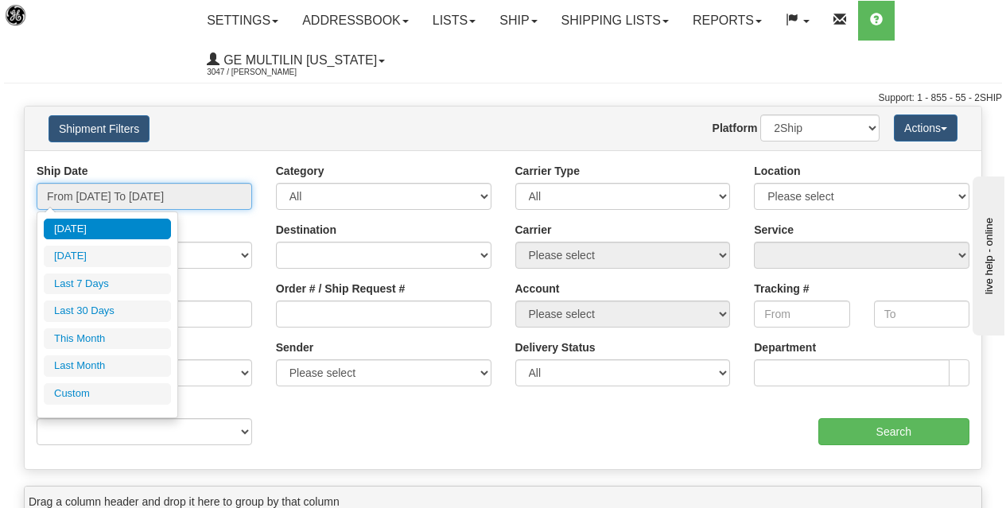
click at [146, 200] on input "From [DATE] To [DATE]" at bounding box center [144, 196] width 215 height 27
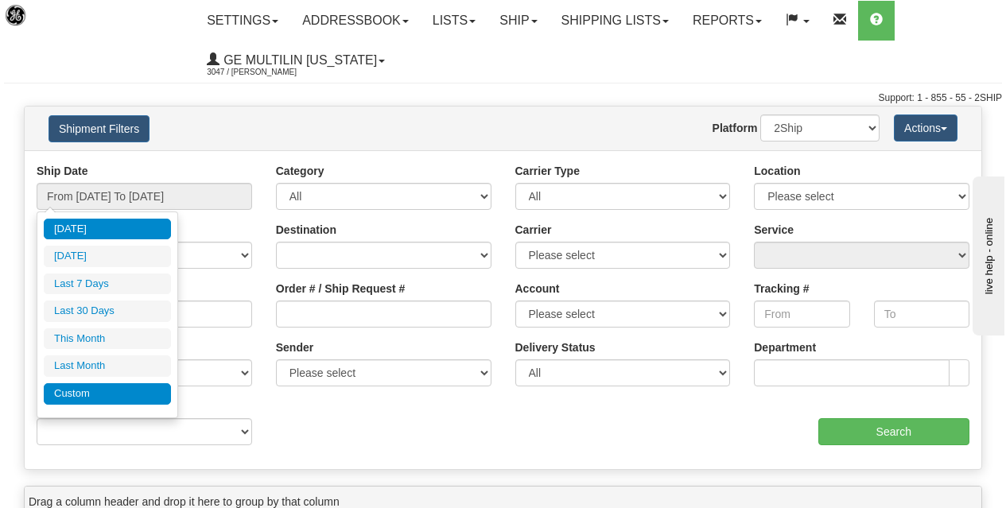
click at [91, 398] on li "Custom" at bounding box center [107, 393] width 127 height 21
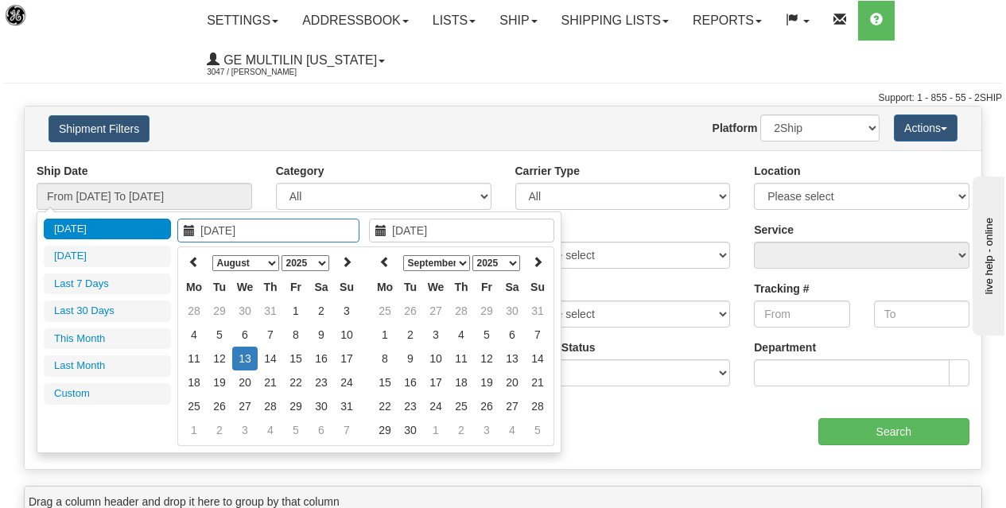
click at [262, 262] on select "January February March April May June July August September October November De…" at bounding box center [245, 263] width 67 height 16
type input "[DATE]"
click at [225, 340] on td "3" at bounding box center [219, 335] width 25 height 24
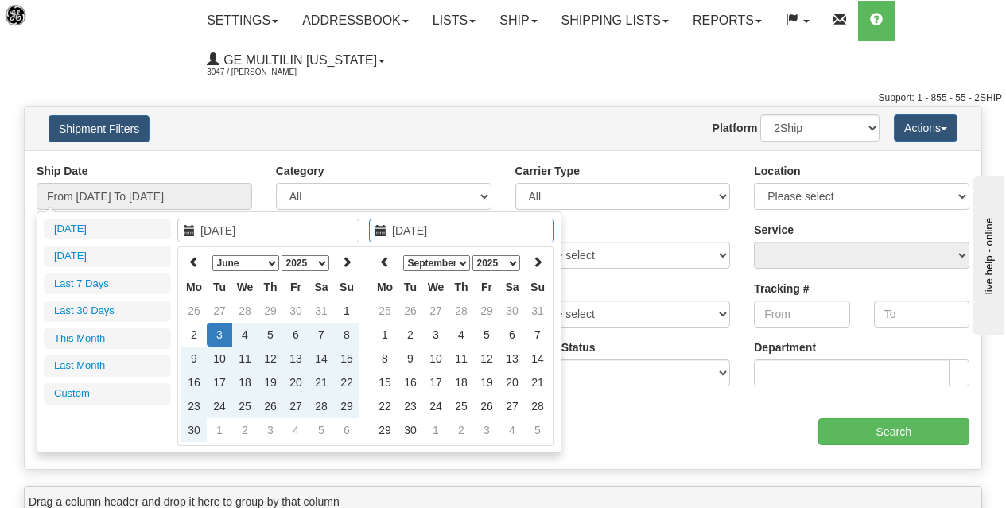
click at [460, 261] on select "January February March April May June July August September October November De…" at bounding box center [436, 263] width 67 height 16
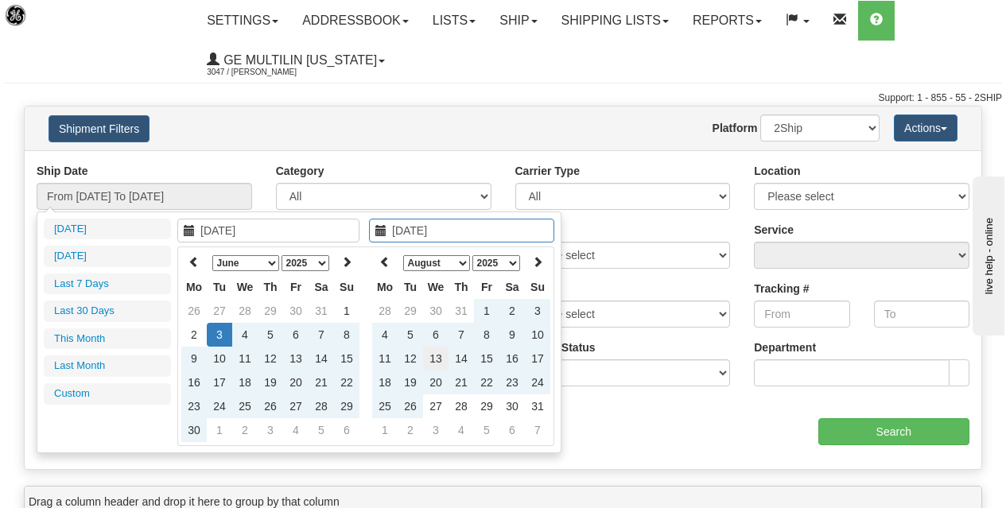
type input "[DATE]"
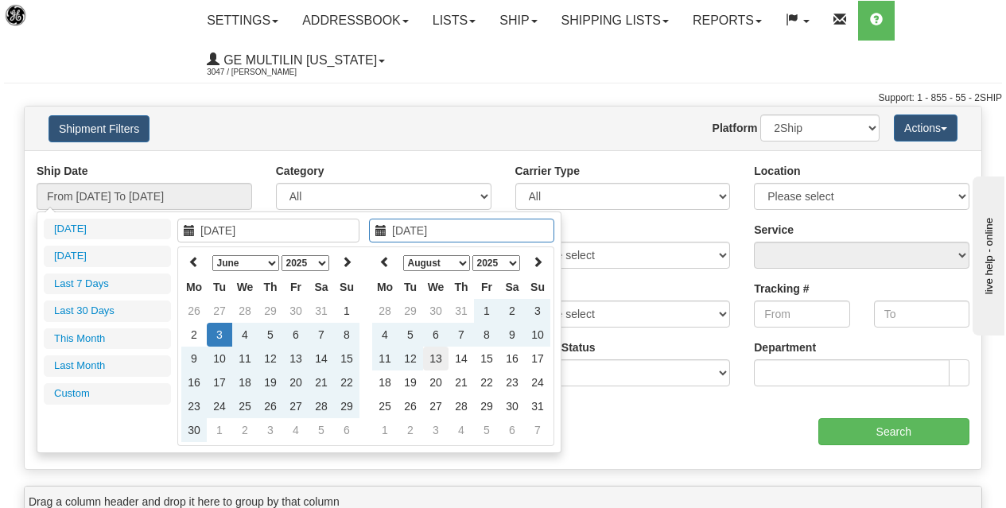
click at [432, 360] on td "13" at bounding box center [435, 359] width 25 height 24
type input "From [DATE] To [DATE]"
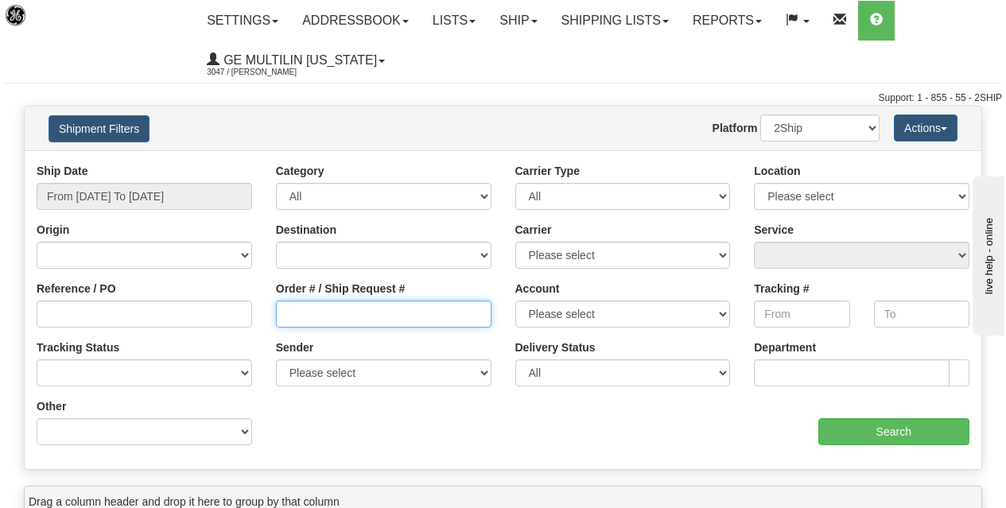
click at [309, 319] on input "Order # / Ship Request #" at bounding box center [383, 314] width 215 height 27
paste input "86677817"
type input "86677817"
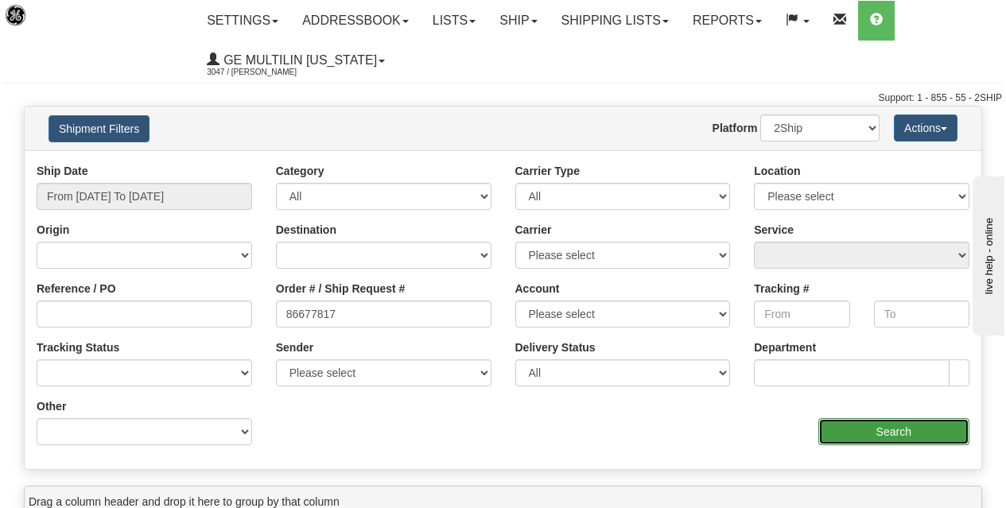
click at [860, 439] on input "Search" at bounding box center [894, 431] width 152 height 27
